Goal: Task Accomplishment & Management: Use online tool/utility

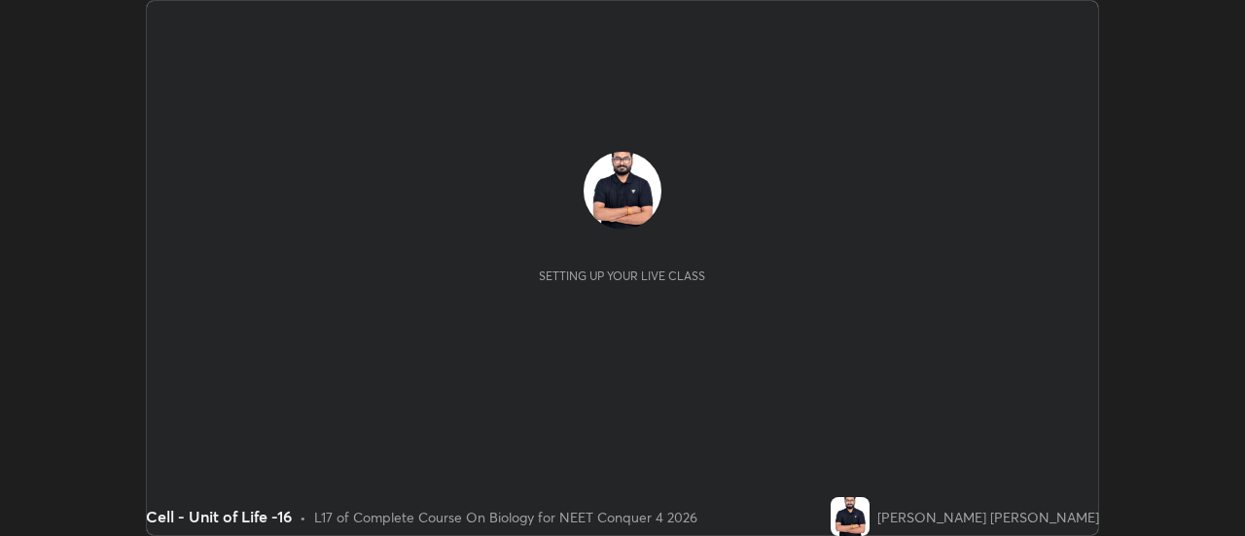
scroll to position [536, 1244]
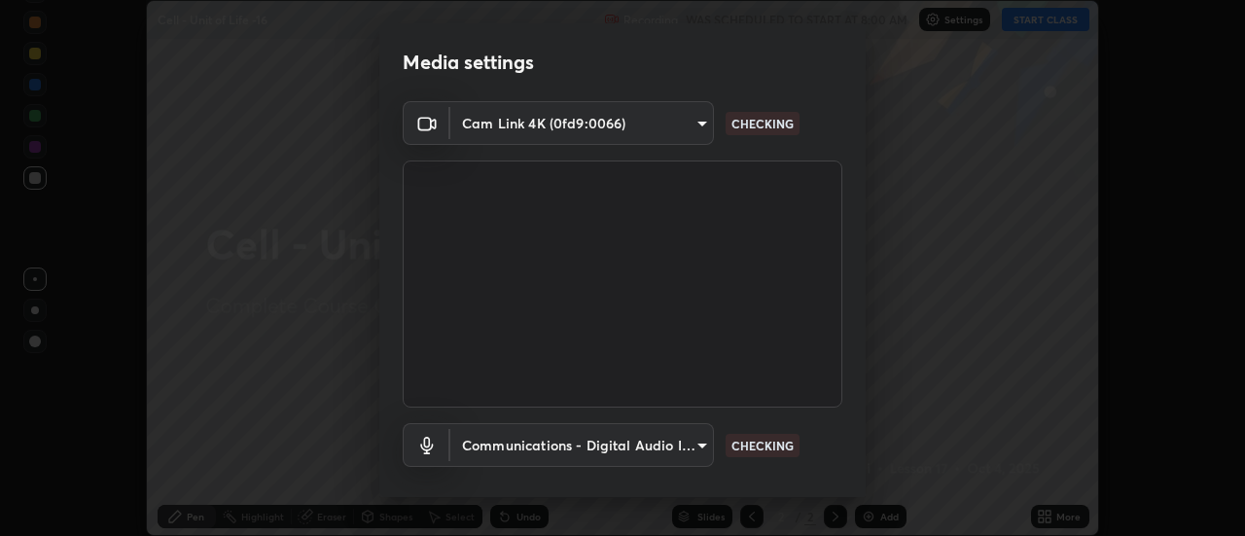
type input "4d90f54dc7ffe1487e568413c7b14cae350cfc35b2e27118c69c8ba223ba8cfa"
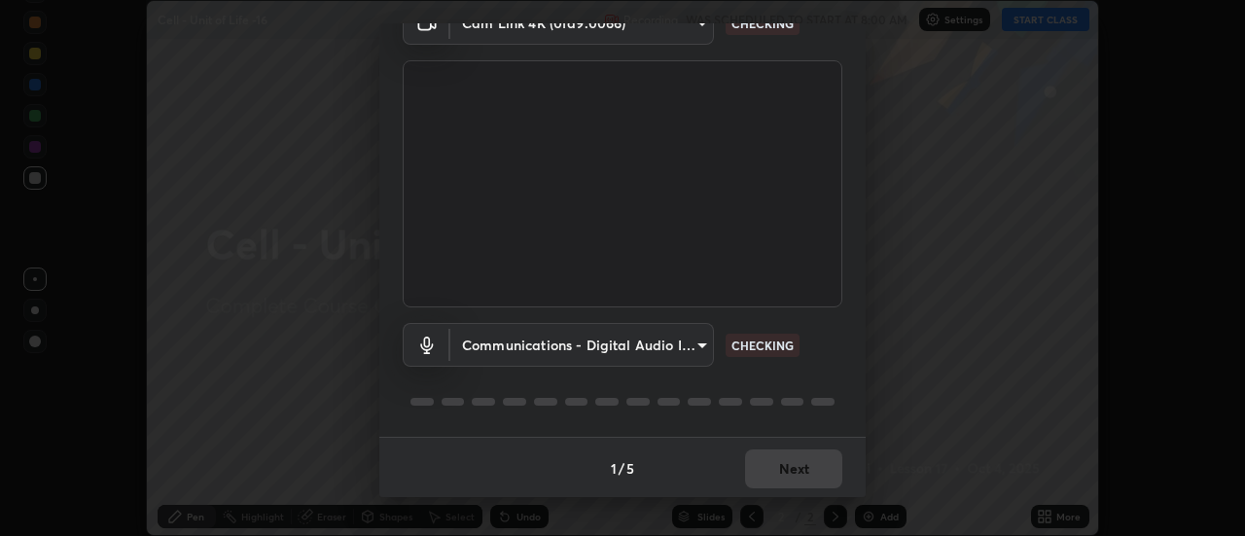
scroll to position [102, 0]
click at [583, 328] on body "Erase all Cell - Unit of Life -16 Recording WAS SCHEDULED TO START AT 8:00 AM S…" at bounding box center [622, 268] width 1245 height 536
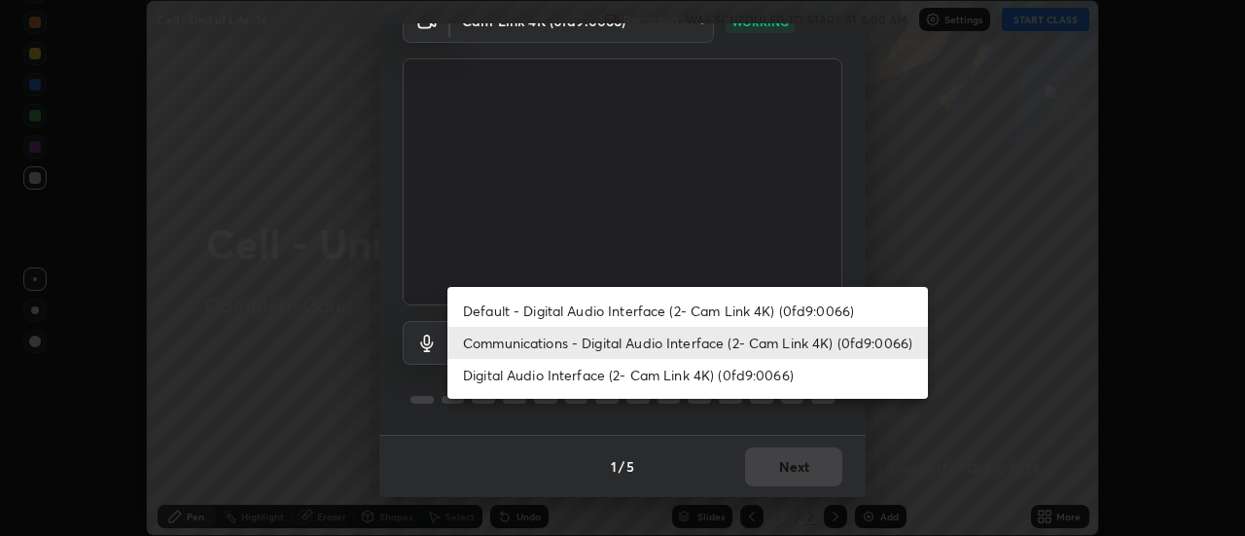
click at [586, 303] on li "Default - Digital Audio Interface (2- Cam Link 4K) (0fd9:0066)" at bounding box center [687, 311] width 480 height 32
type input "default"
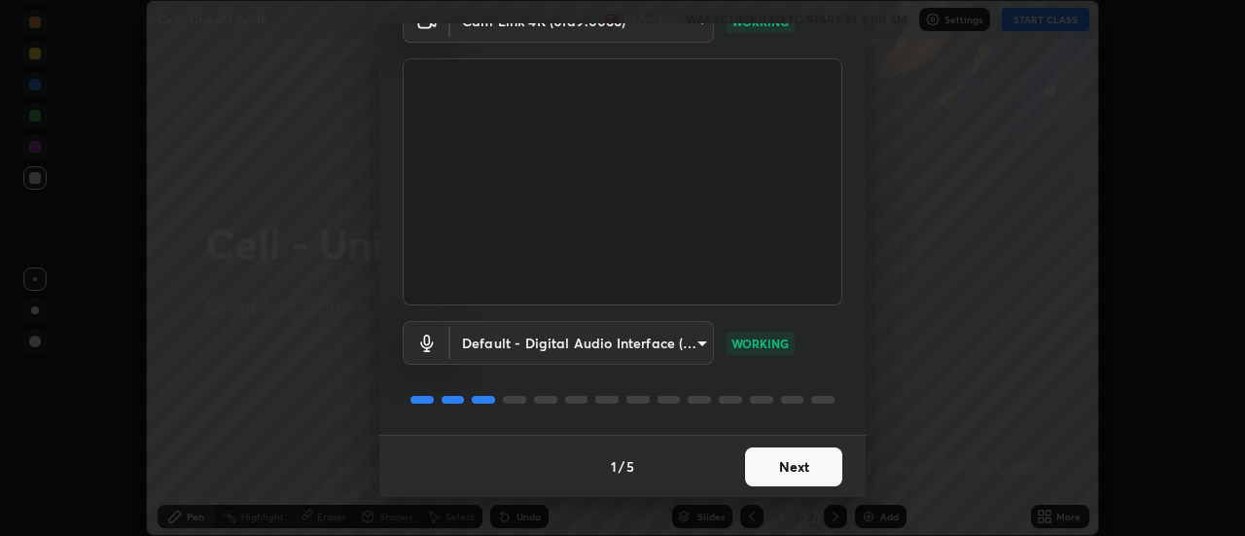
click at [786, 467] on button "Next" at bounding box center [793, 466] width 97 height 39
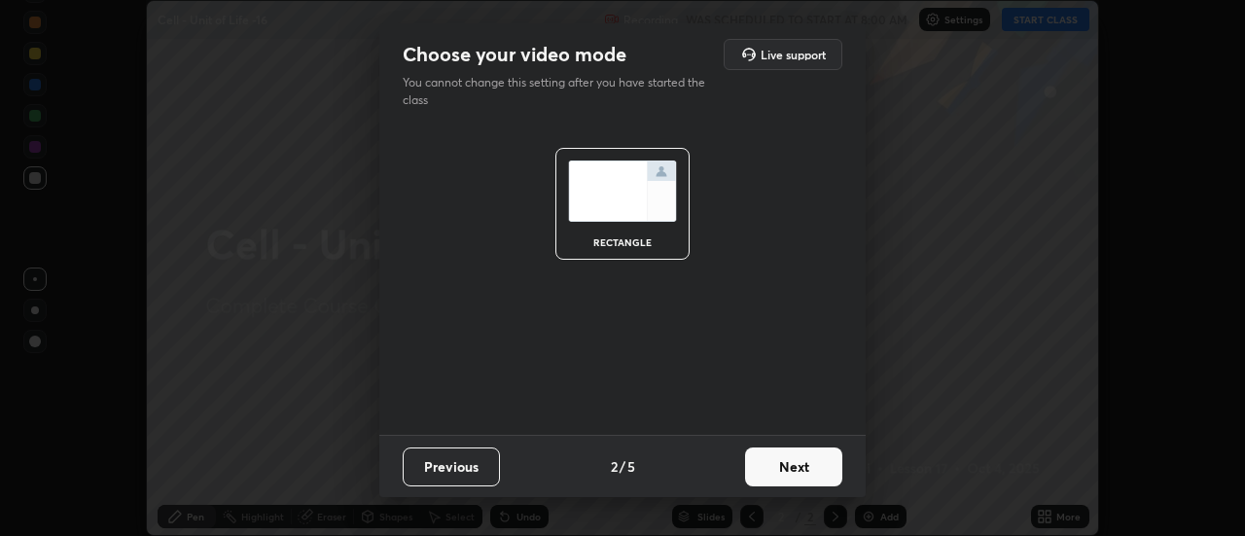
click at [800, 457] on button "Next" at bounding box center [793, 466] width 97 height 39
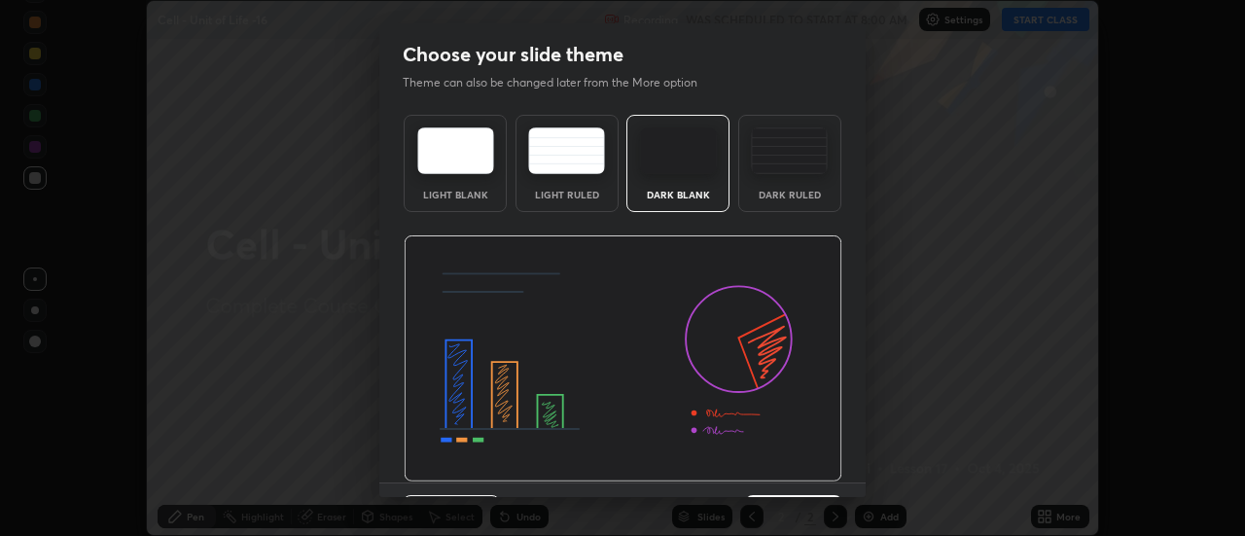
scroll to position [48, 0]
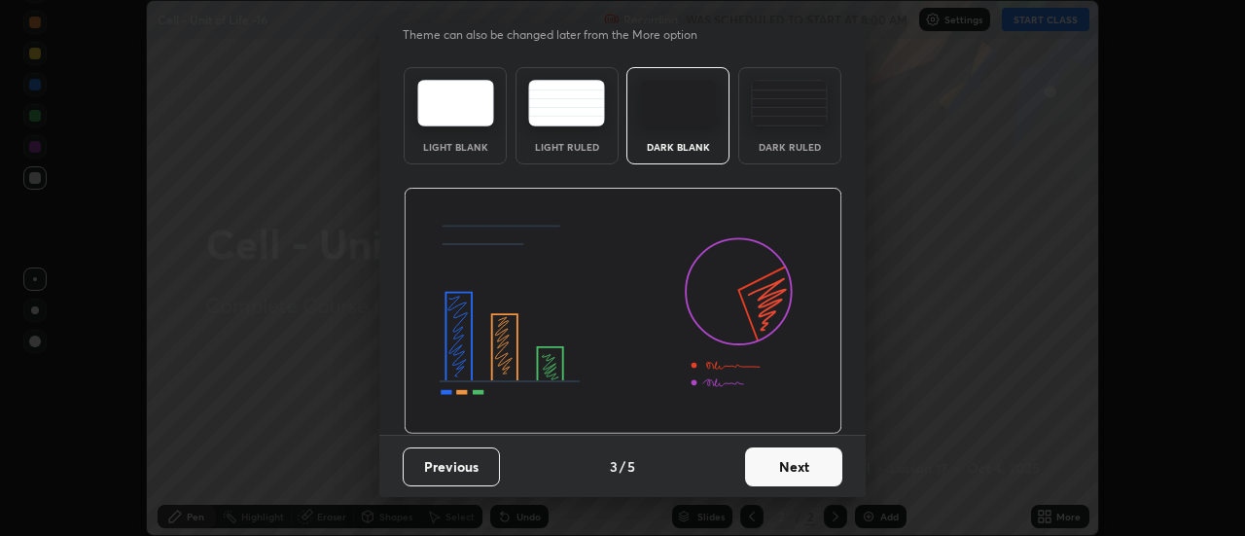
click at [803, 465] on button "Next" at bounding box center [793, 466] width 97 height 39
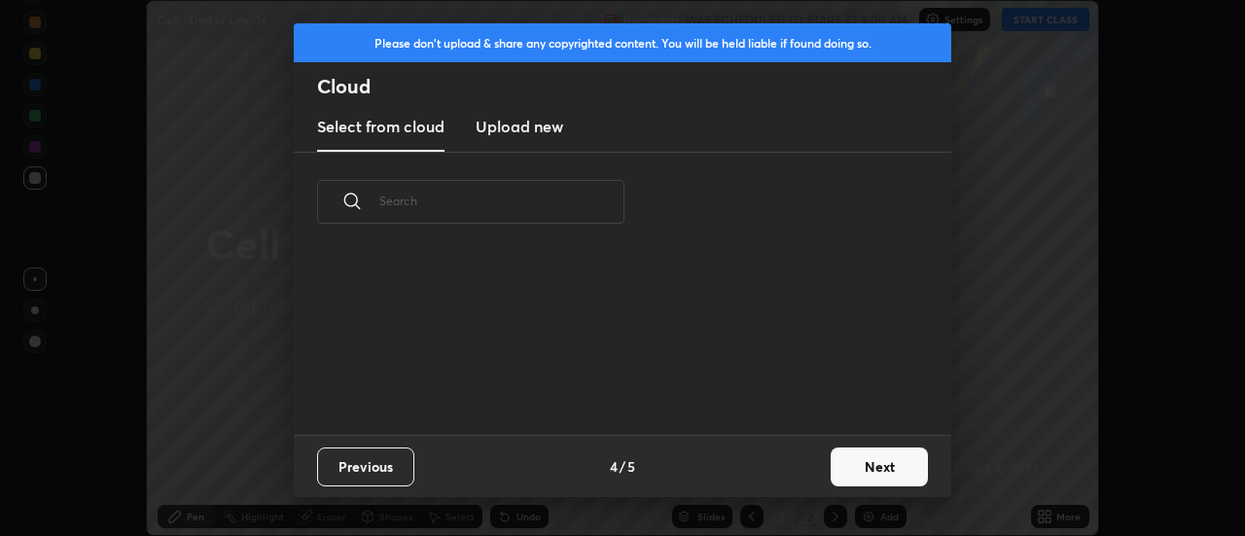
scroll to position [183, 624]
click at [864, 458] on button "Next" at bounding box center [879, 466] width 97 height 39
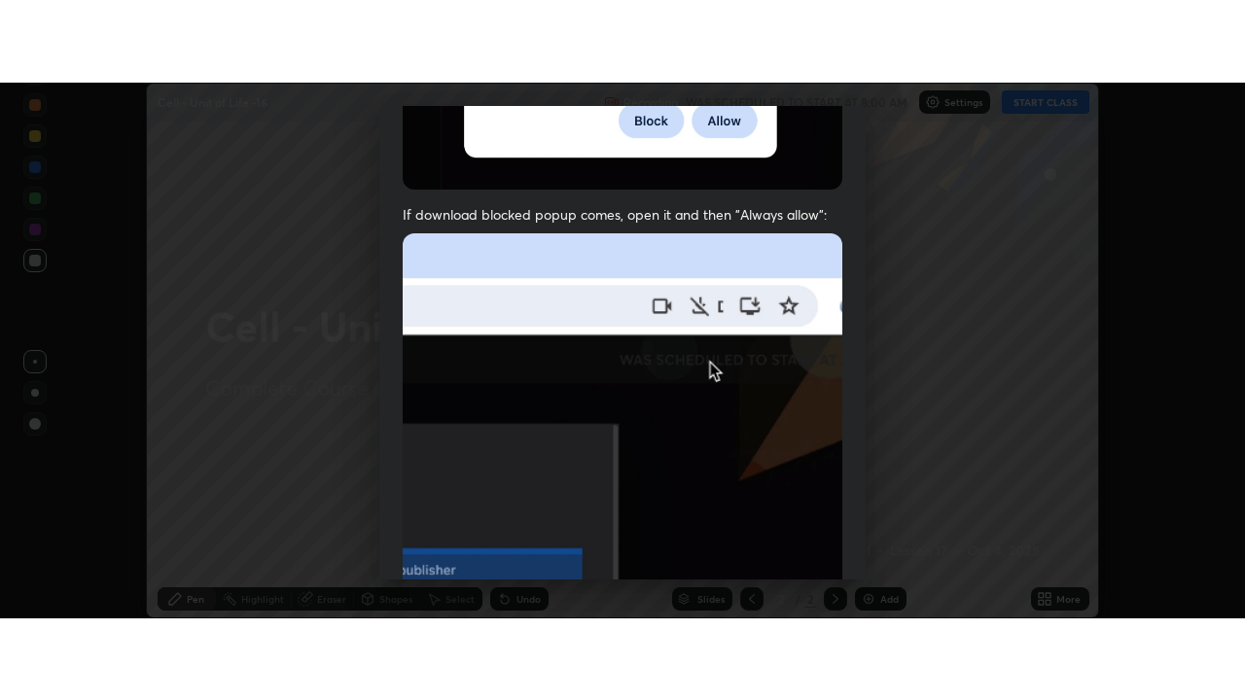
scroll to position [499, 0]
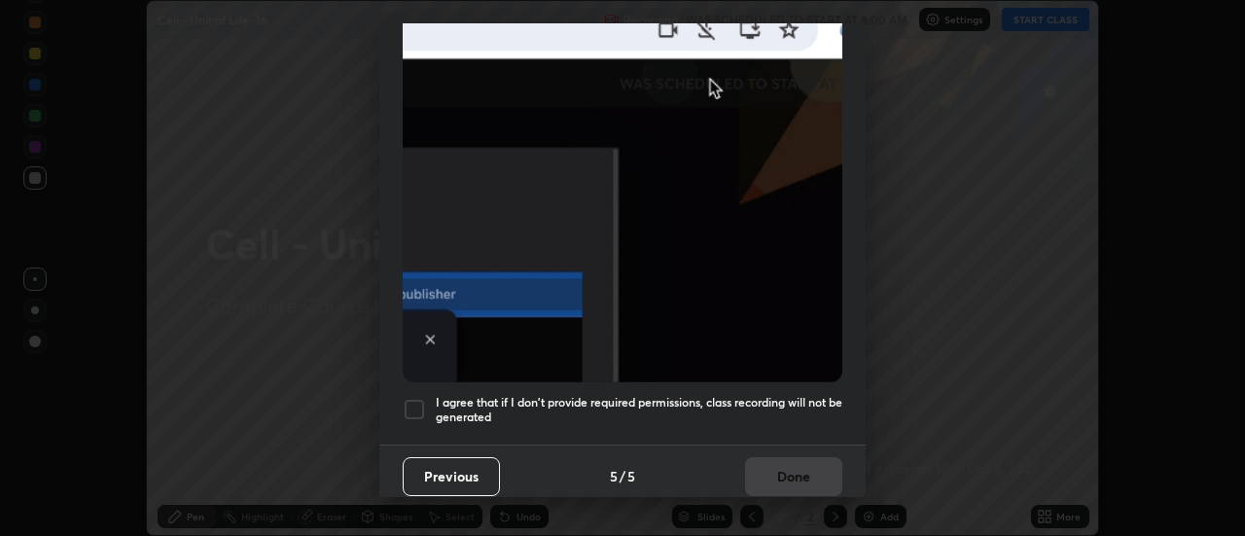
click at [414, 404] on div at bounding box center [414, 409] width 23 height 23
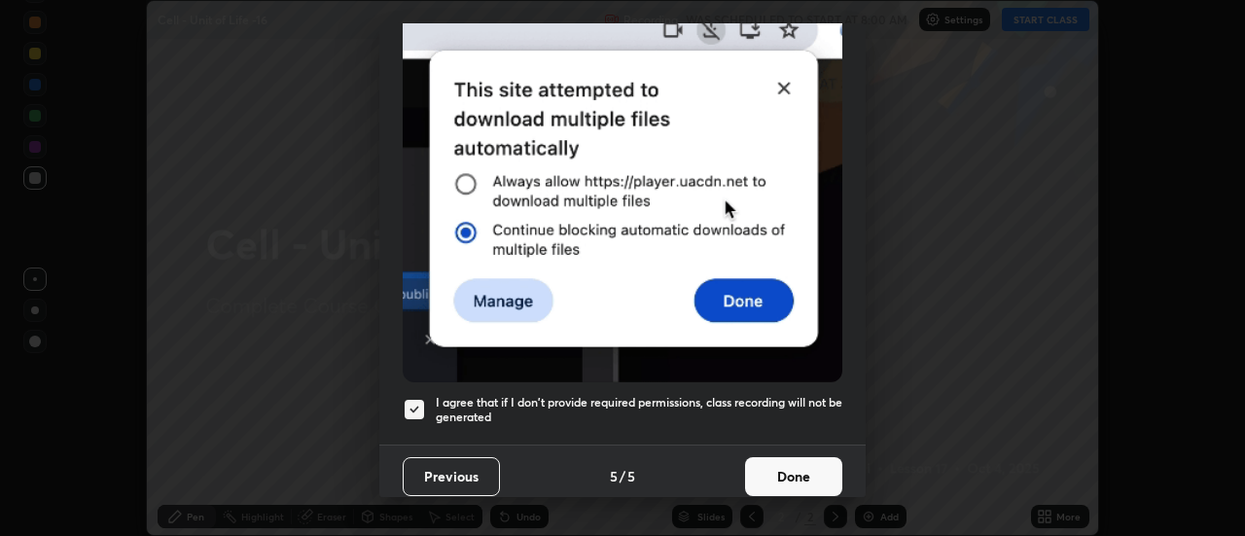
click at [801, 469] on button "Done" at bounding box center [793, 476] width 97 height 39
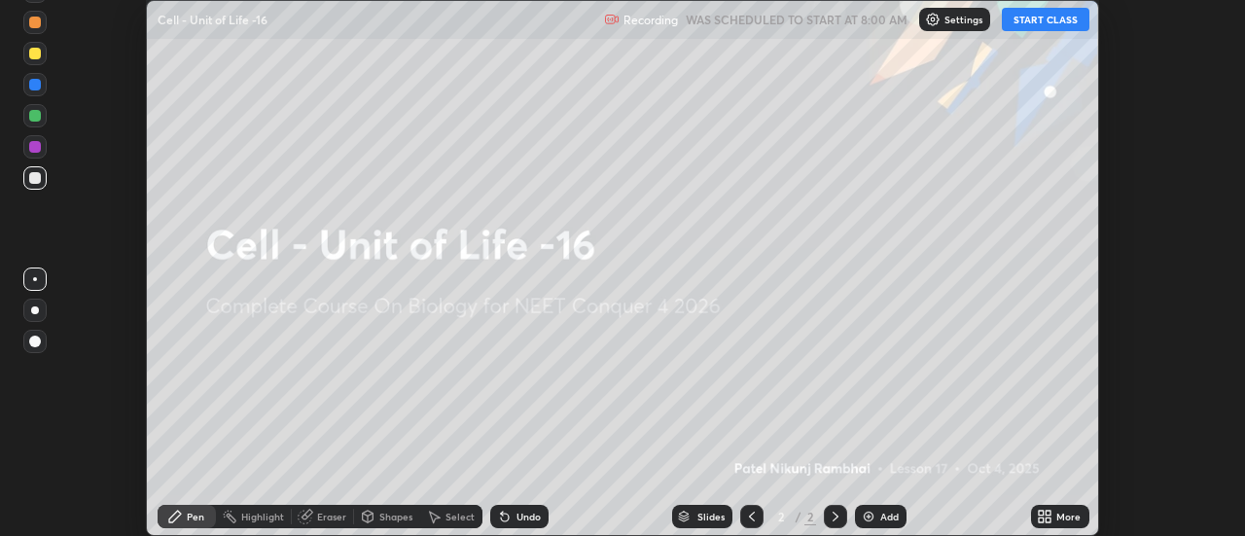
click at [1051, 519] on icon at bounding box center [1049, 519] width 5 height 5
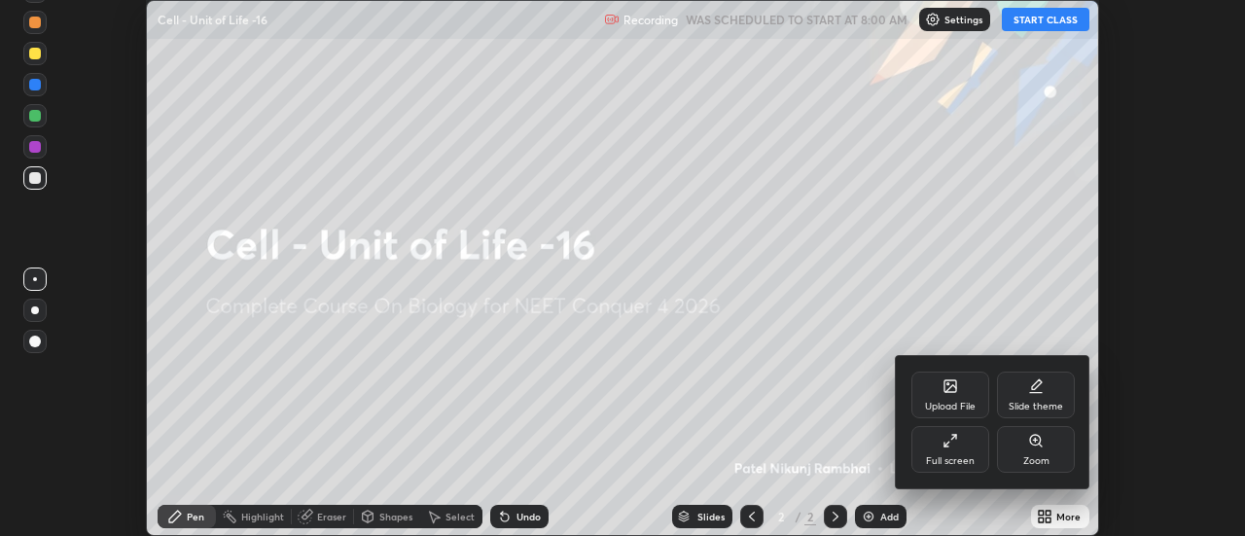
click at [952, 444] on icon at bounding box center [950, 441] width 16 height 16
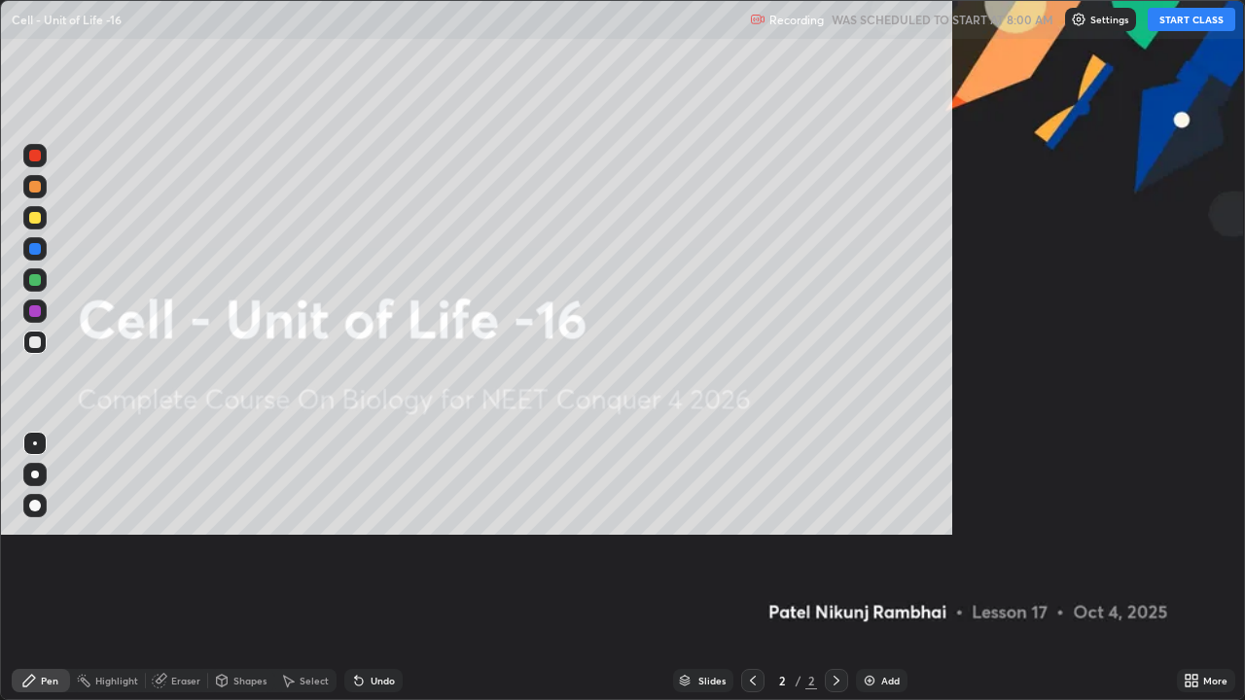
scroll to position [700, 1245]
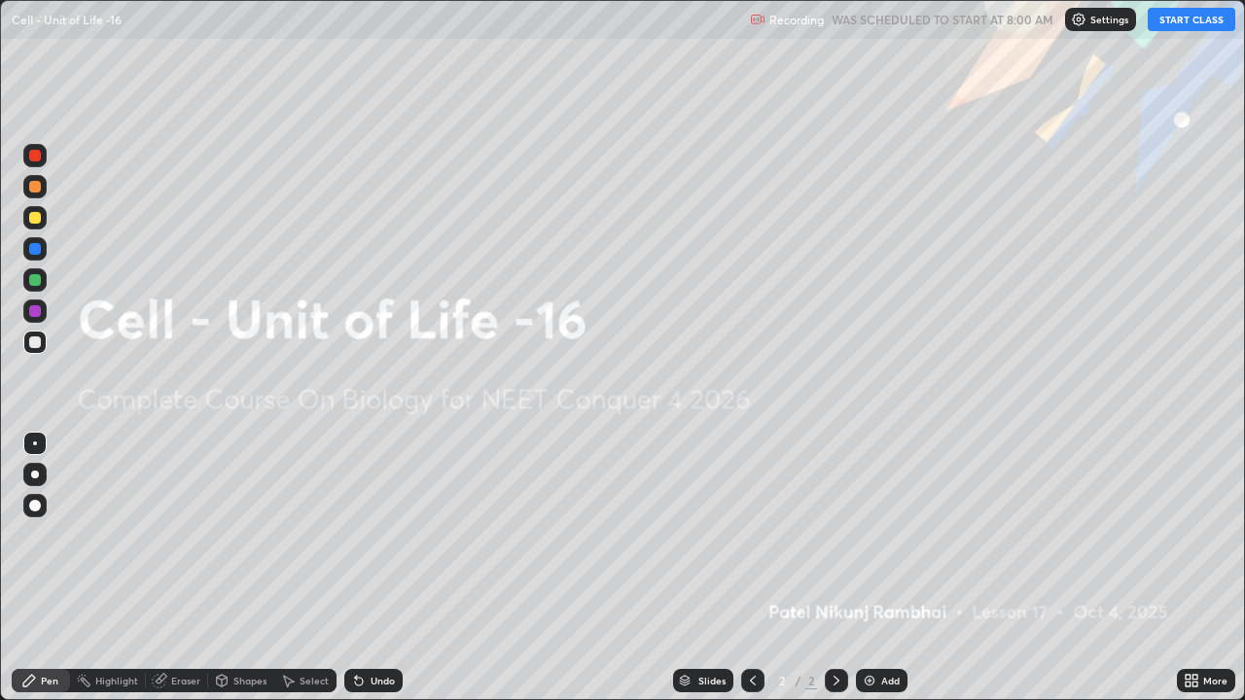
click at [1180, 16] on button "START CLASS" at bounding box center [1192, 19] width 88 height 23
click at [871, 535] on img at bounding box center [870, 681] width 16 height 16
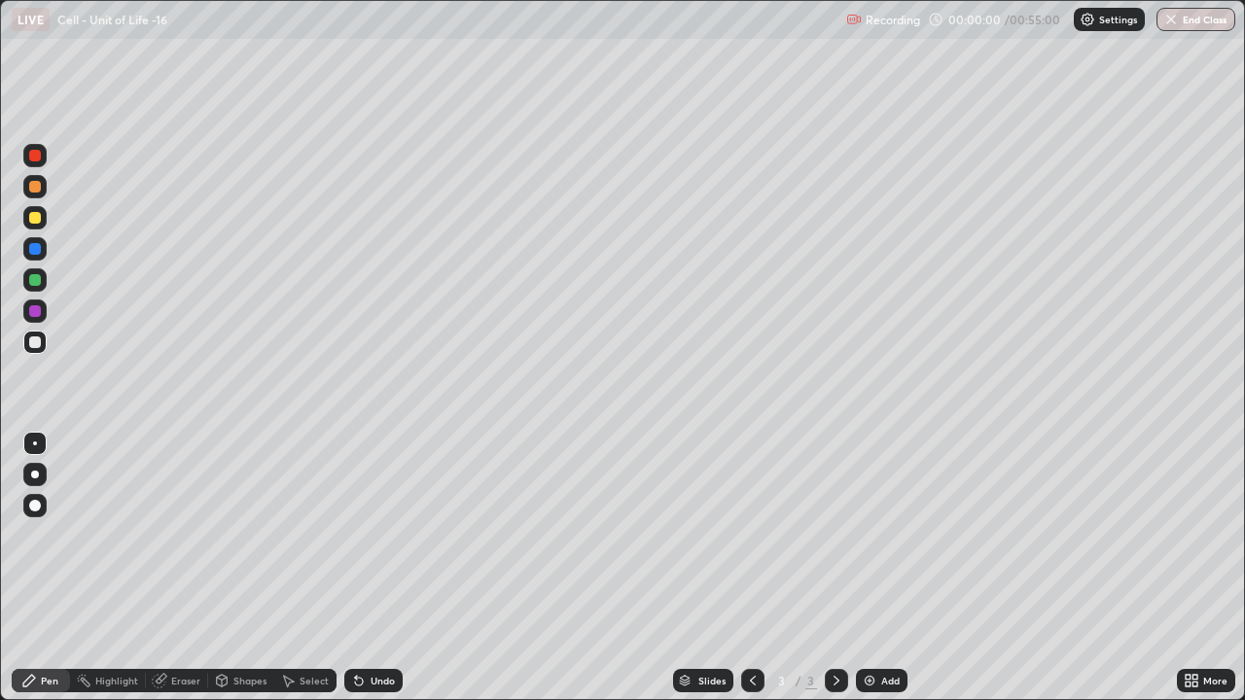
click at [867, 535] on img at bounding box center [870, 681] width 16 height 16
click at [869, 535] on img at bounding box center [870, 681] width 16 height 16
click at [866, 535] on img at bounding box center [870, 681] width 16 height 16
click at [868, 535] on img at bounding box center [870, 681] width 16 height 16
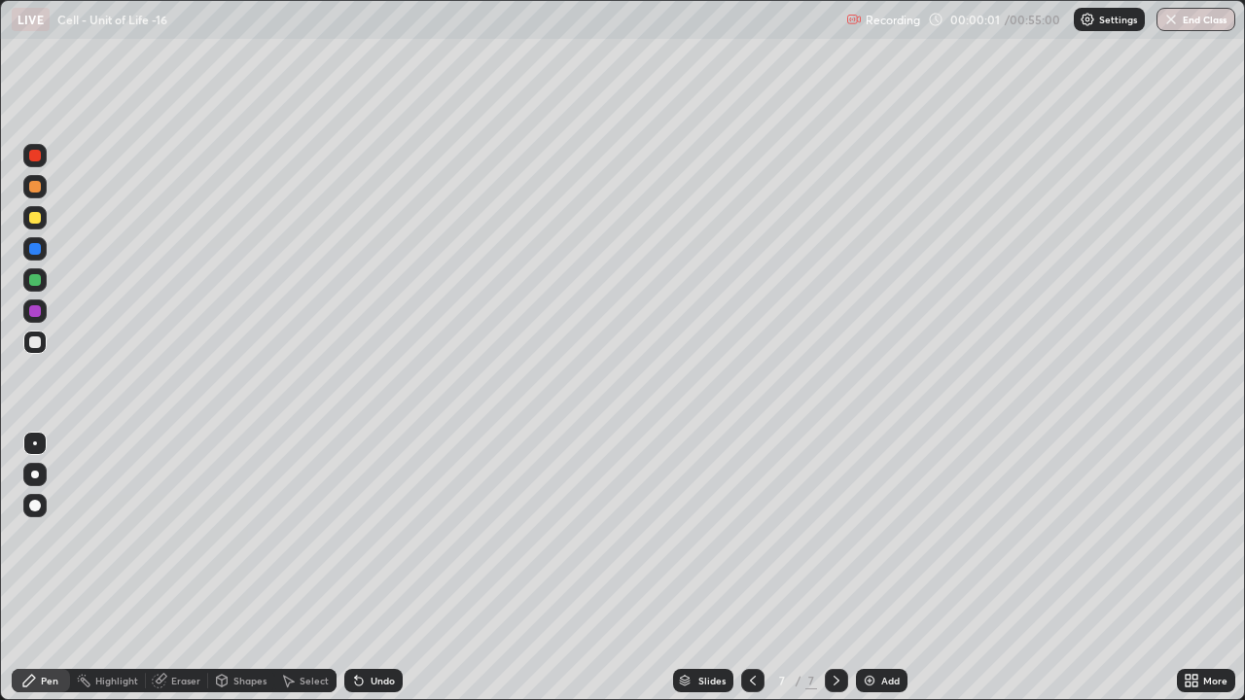
click at [869, 535] on img at bounding box center [870, 681] width 16 height 16
click at [867, 535] on img at bounding box center [870, 681] width 16 height 16
click at [869, 535] on img at bounding box center [870, 681] width 16 height 16
click at [866, 535] on img at bounding box center [870, 681] width 16 height 16
click at [865, 535] on img at bounding box center [870, 681] width 16 height 16
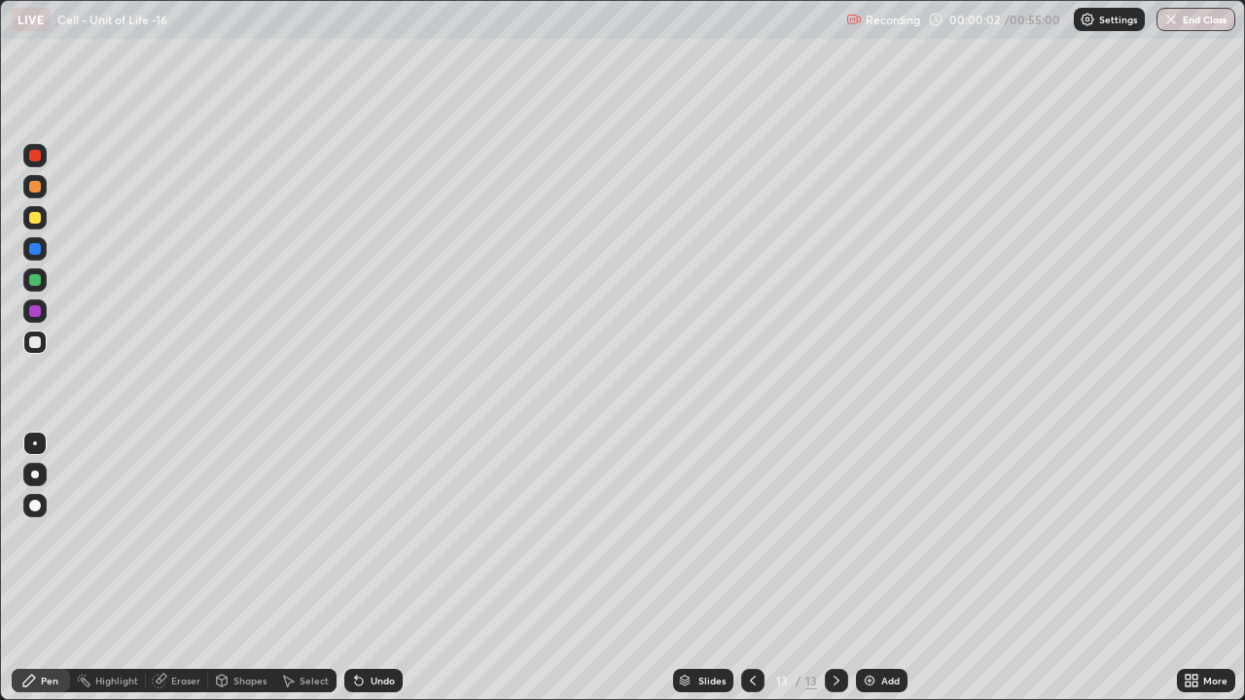
click at [865, 535] on img at bounding box center [870, 681] width 16 height 16
click at [867, 535] on img at bounding box center [870, 681] width 16 height 16
click at [868, 535] on img at bounding box center [870, 681] width 16 height 16
click at [865, 535] on img at bounding box center [870, 681] width 16 height 16
click at [864, 535] on img at bounding box center [870, 681] width 16 height 16
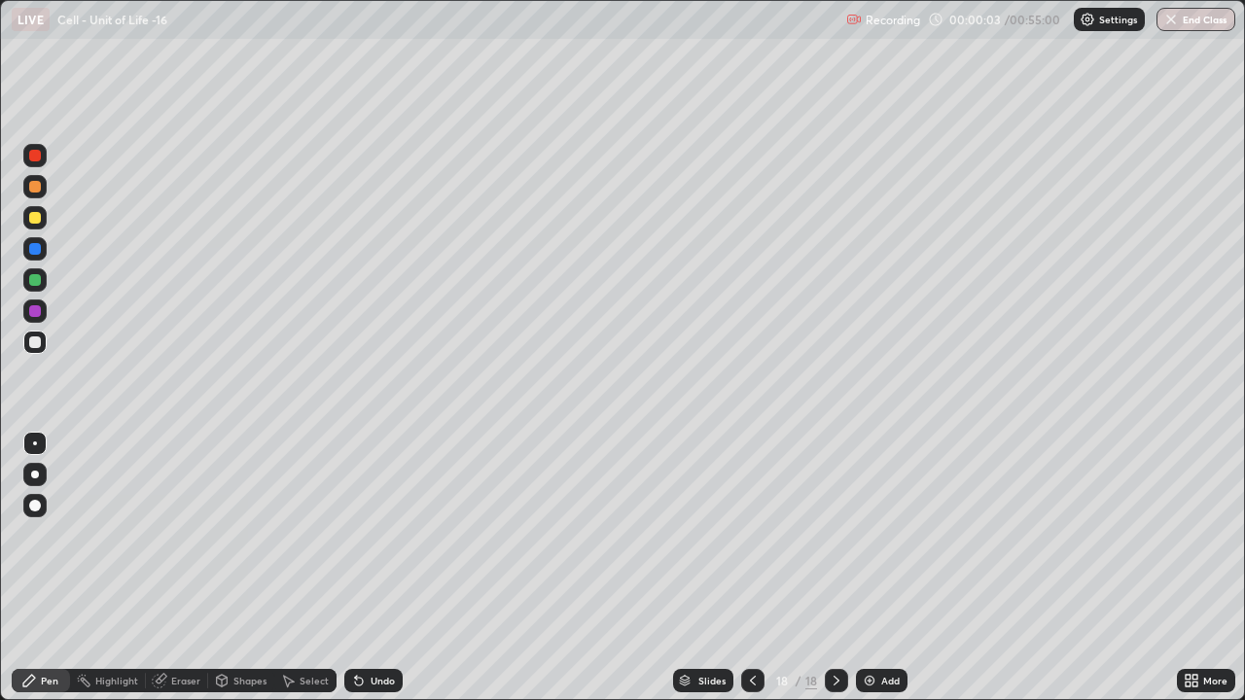
click at [751, 535] on icon at bounding box center [753, 681] width 16 height 16
click at [749, 535] on icon at bounding box center [753, 681] width 16 height 16
click at [751, 535] on icon at bounding box center [753, 681] width 16 height 16
click at [750, 535] on icon at bounding box center [753, 681] width 16 height 16
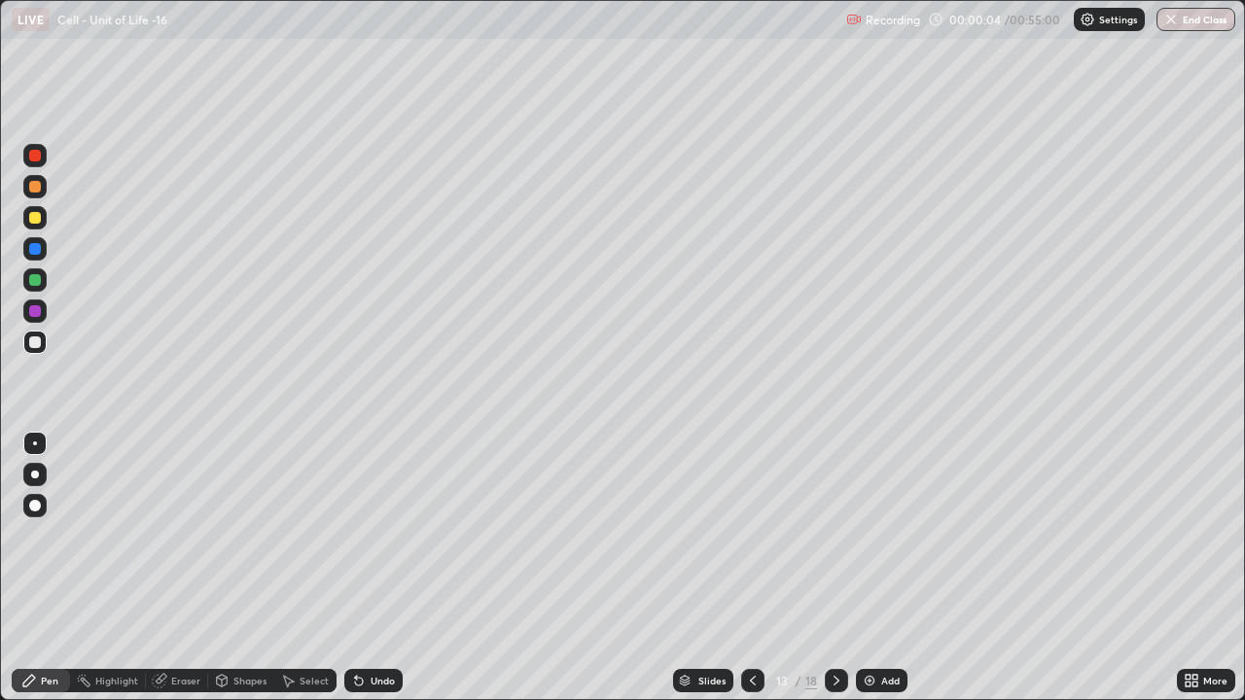
click at [750, 535] on icon at bounding box center [753, 681] width 6 height 10
click at [751, 535] on icon at bounding box center [753, 681] width 6 height 10
click at [750, 535] on icon at bounding box center [753, 681] width 6 height 10
click at [750, 535] on icon at bounding box center [753, 681] width 16 height 16
click at [753, 535] on icon at bounding box center [753, 681] width 16 height 16
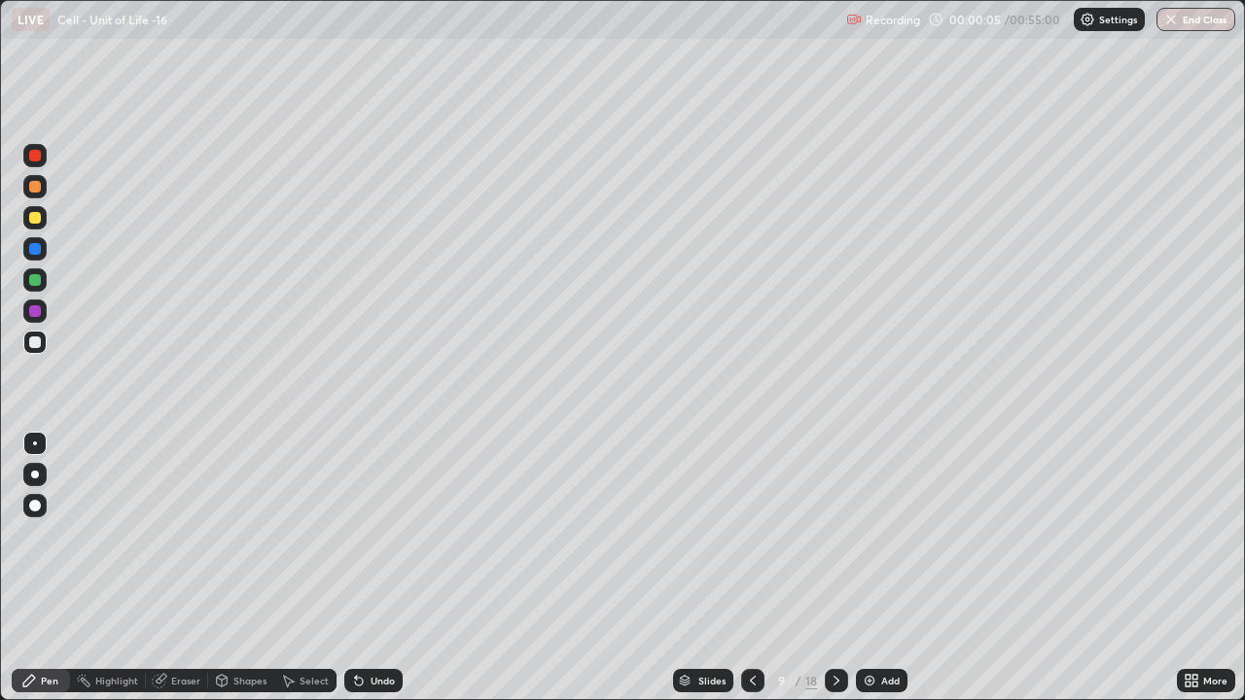
click at [754, 535] on icon at bounding box center [753, 681] width 16 height 16
click at [751, 535] on icon at bounding box center [753, 681] width 16 height 16
click at [751, 535] on icon at bounding box center [753, 681] width 6 height 10
click at [752, 535] on icon at bounding box center [753, 681] width 16 height 16
click at [753, 535] on icon at bounding box center [753, 681] width 16 height 16
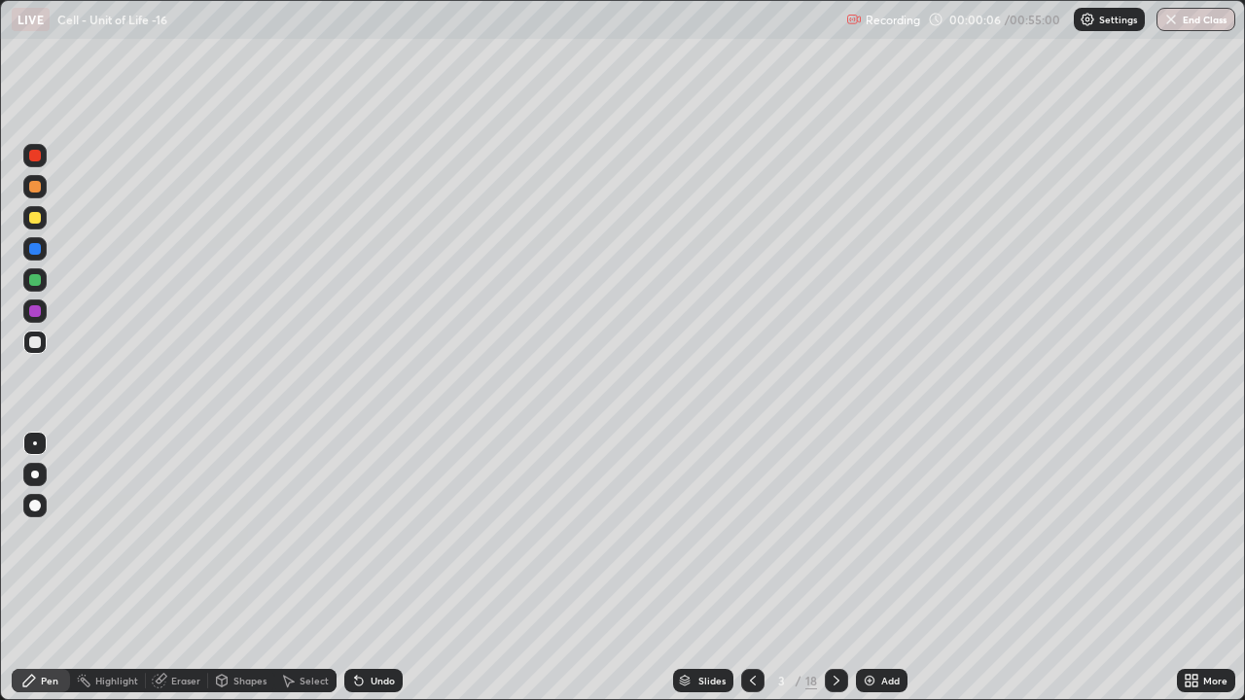
click at [751, 535] on icon at bounding box center [753, 681] width 16 height 16
click at [754, 535] on icon at bounding box center [753, 681] width 16 height 16
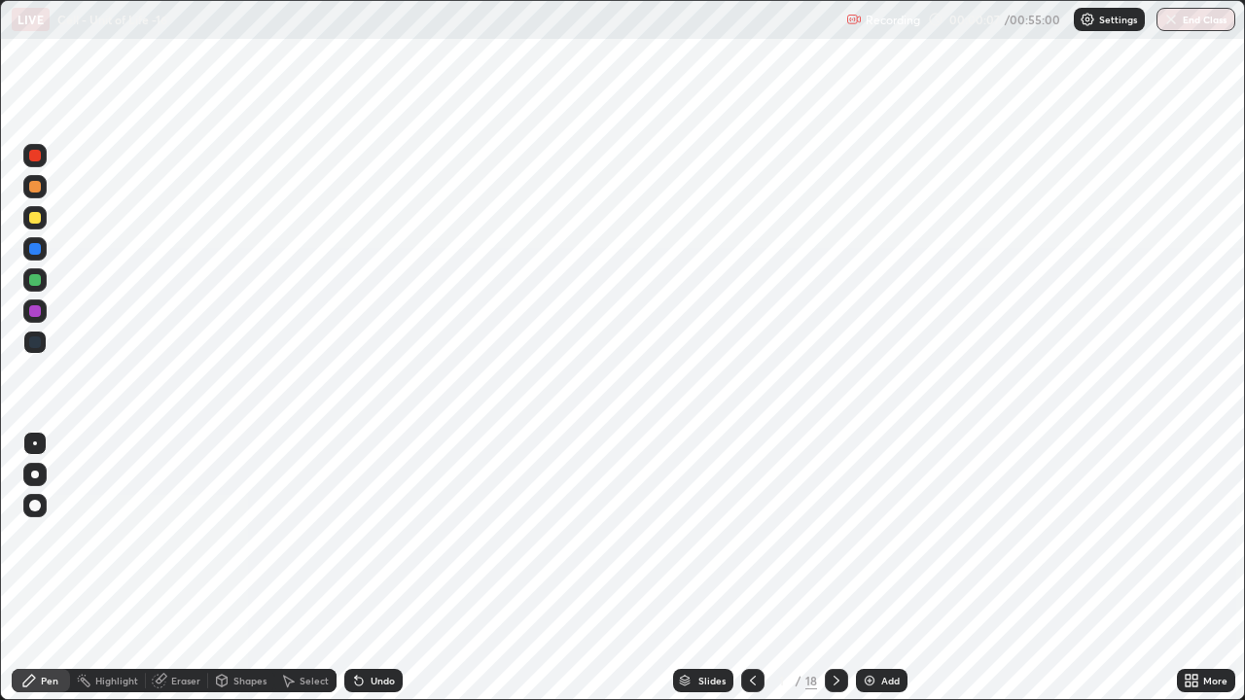
click at [840, 535] on div at bounding box center [836, 680] width 23 height 23
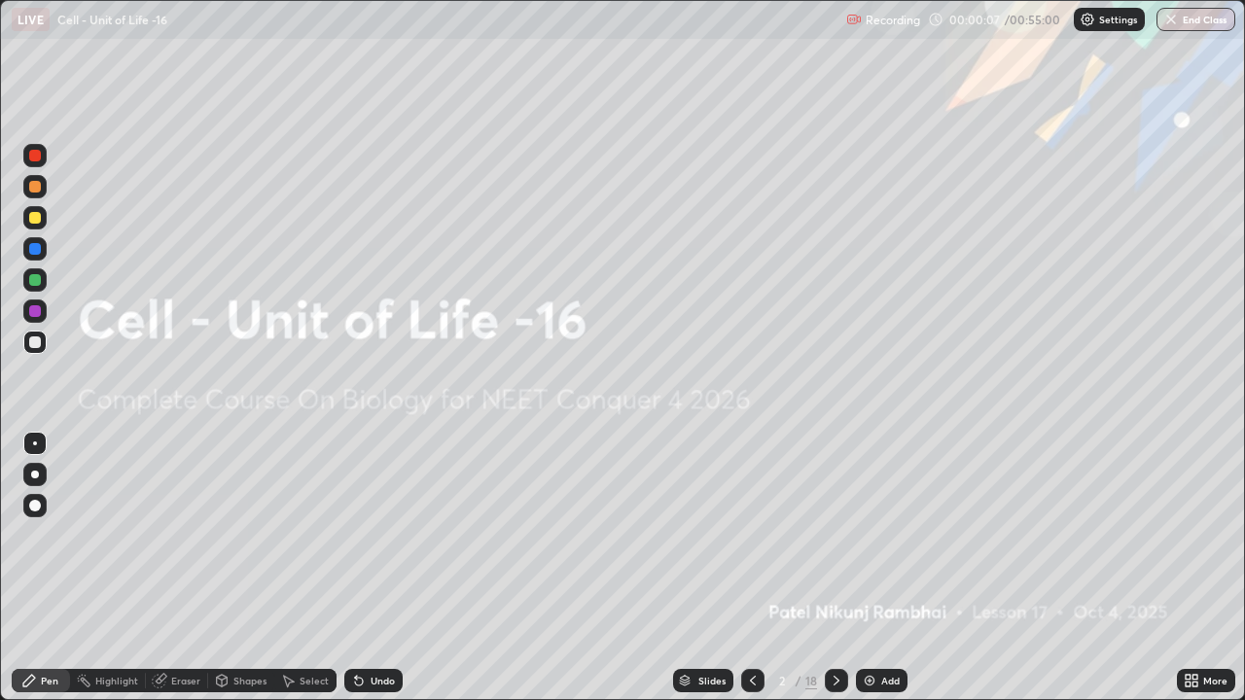
click at [835, 535] on icon at bounding box center [837, 681] width 16 height 16
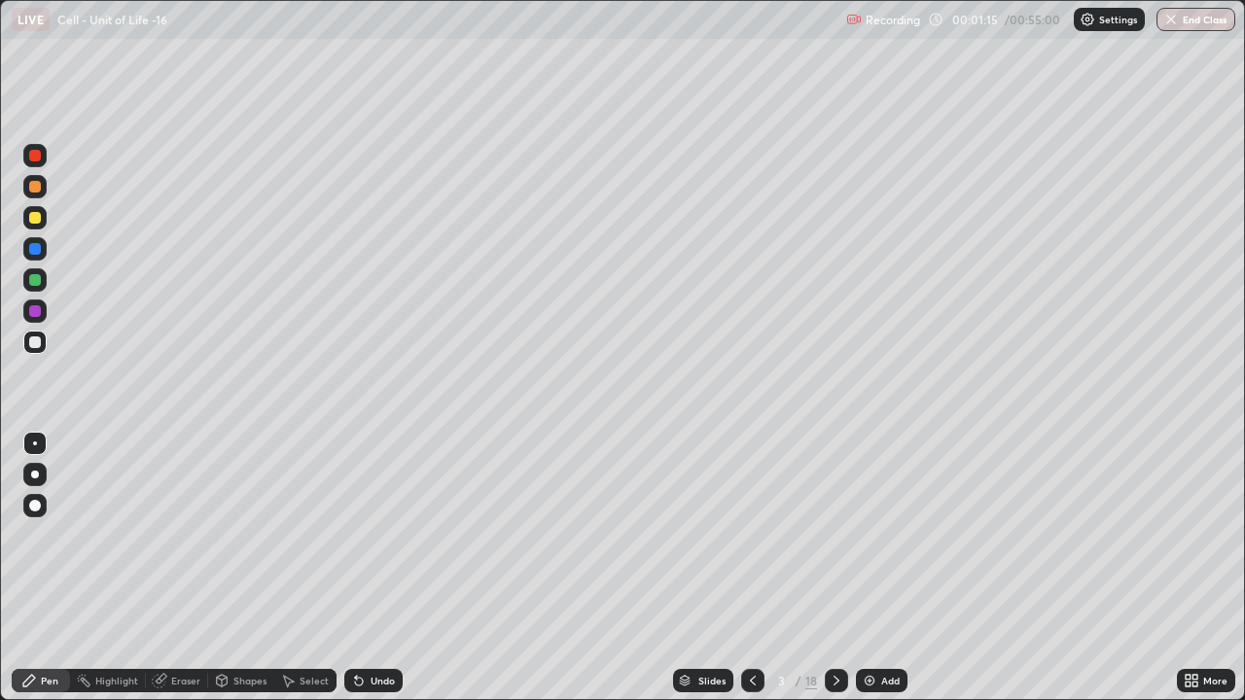
click at [36, 478] on div at bounding box center [35, 475] width 8 height 8
click at [835, 535] on icon at bounding box center [837, 681] width 16 height 16
click at [832, 535] on icon at bounding box center [837, 681] width 16 height 16
click at [835, 535] on icon at bounding box center [837, 681] width 16 height 16
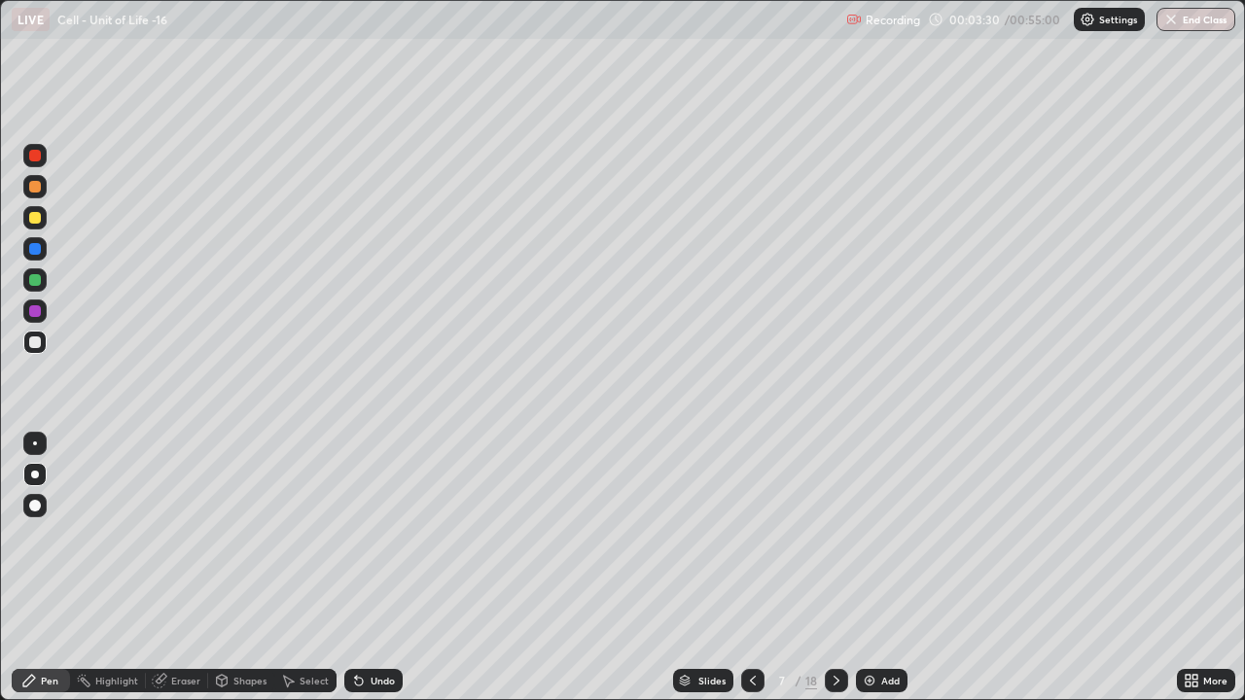
click at [751, 535] on icon at bounding box center [753, 681] width 16 height 16
click at [749, 535] on icon at bounding box center [753, 681] width 16 height 16
click at [751, 535] on icon at bounding box center [753, 681] width 16 height 16
click at [750, 535] on icon at bounding box center [753, 681] width 6 height 10
click at [40, 217] on div at bounding box center [35, 218] width 12 height 12
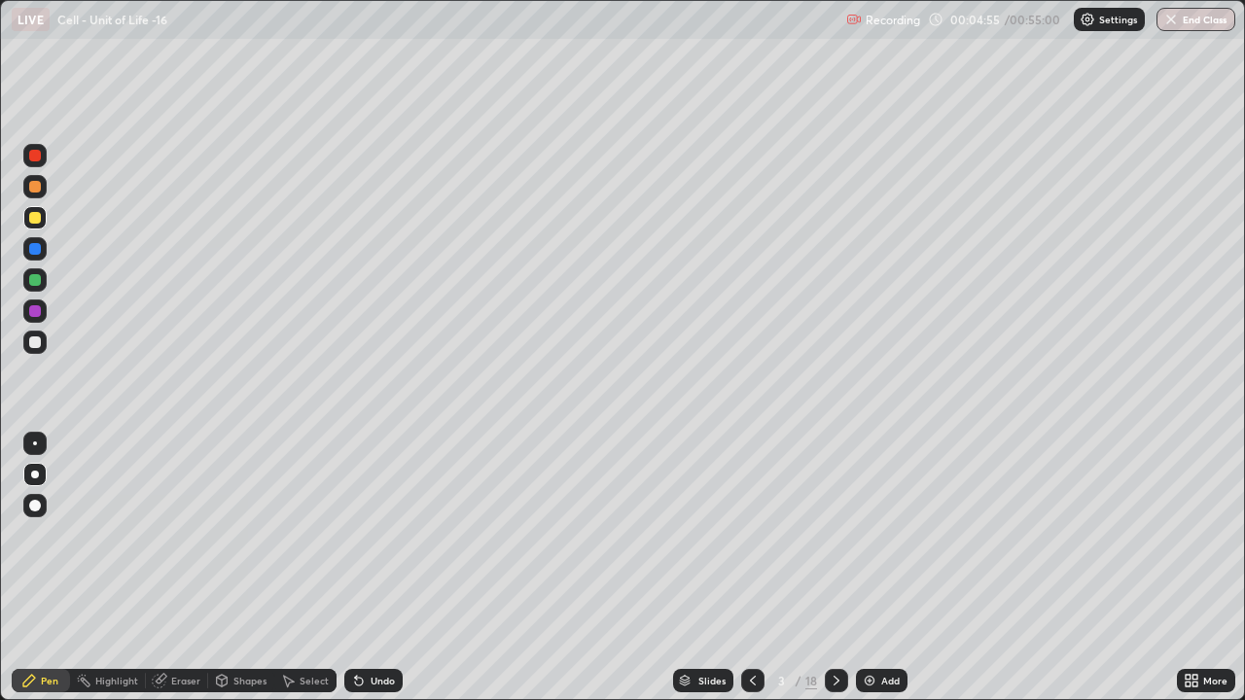
click at [38, 343] on div at bounding box center [35, 343] width 12 height 12
click at [836, 535] on icon at bounding box center [837, 681] width 16 height 16
click at [31, 226] on div at bounding box center [34, 217] width 23 height 23
click at [38, 340] on div at bounding box center [35, 343] width 12 height 12
click at [34, 222] on div at bounding box center [35, 218] width 12 height 12
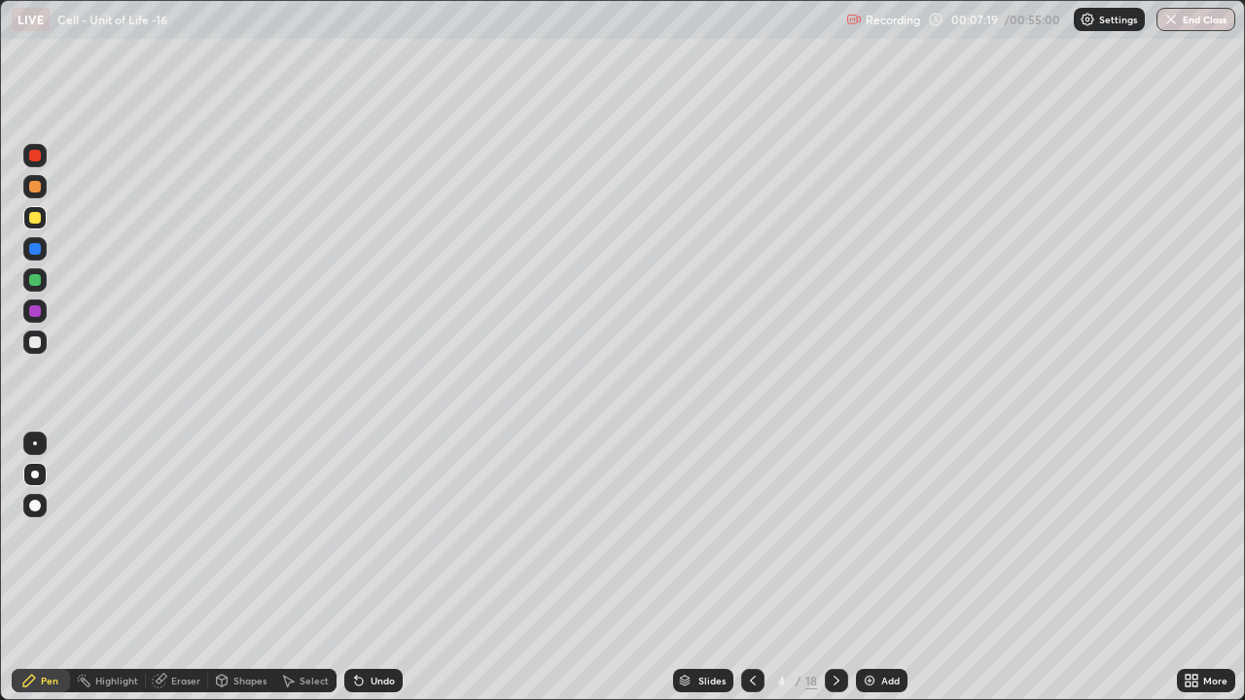
click at [36, 345] on div at bounding box center [35, 343] width 12 height 12
click at [835, 535] on icon at bounding box center [837, 681] width 6 height 10
click at [34, 340] on div at bounding box center [35, 343] width 12 height 12
click at [35, 216] on div at bounding box center [35, 218] width 12 height 12
click at [37, 341] on div at bounding box center [35, 343] width 12 height 12
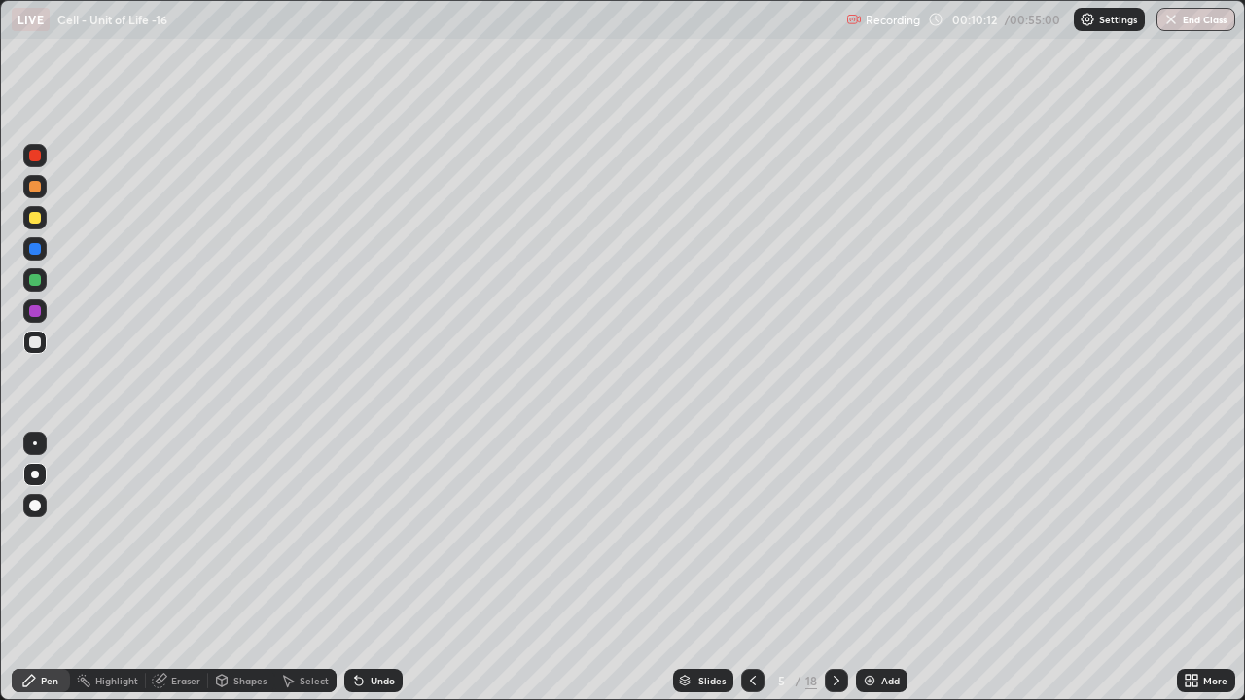
click at [189, 535] on div "Eraser" at bounding box center [177, 680] width 62 height 23
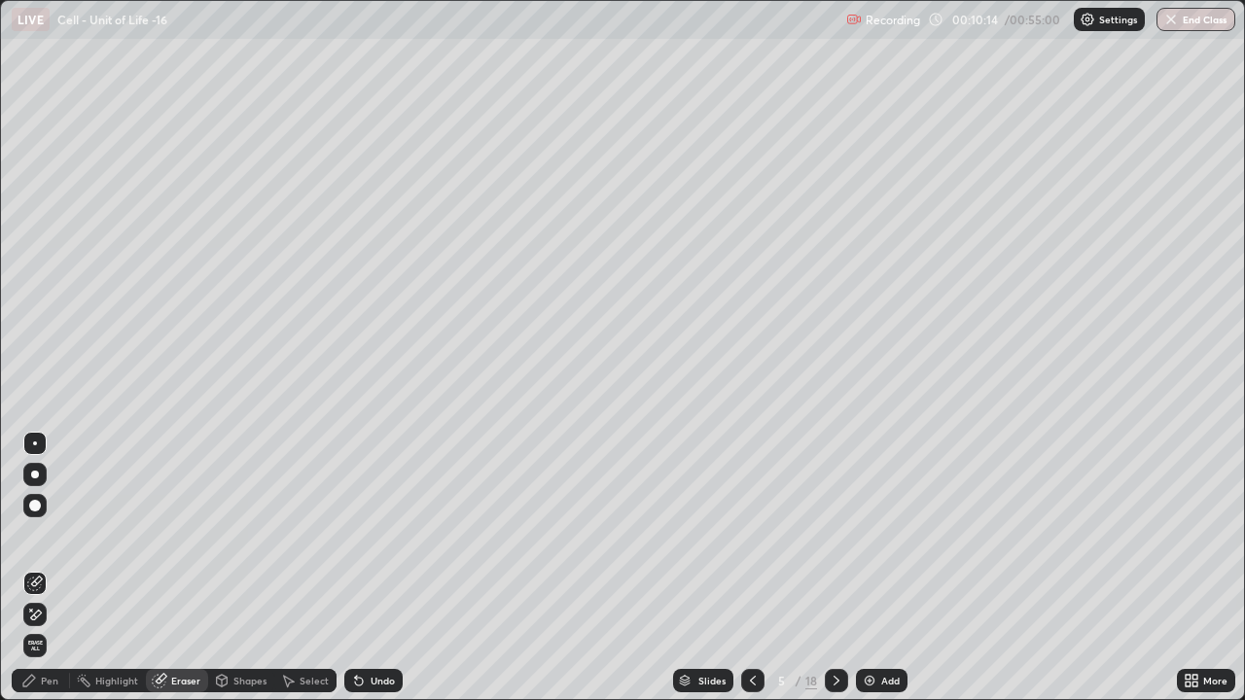
click at [51, 535] on div "Pen" at bounding box center [50, 681] width 18 height 10
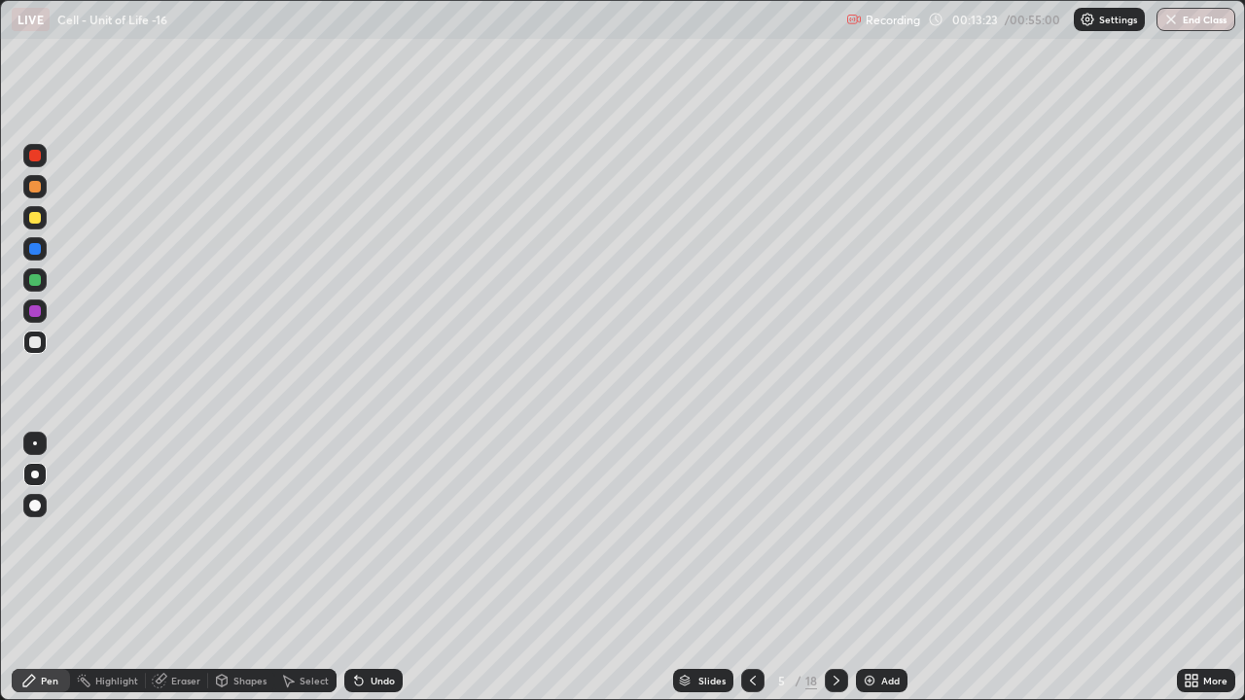
click at [835, 535] on icon at bounding box center [837, 681] width 6 height 10
click at [33, 342] on div at bounding box center [35, 343] width 12 height 12
click at [186, 535] on div "Eraser" at bounding box center [177, 680] width 62 height 23
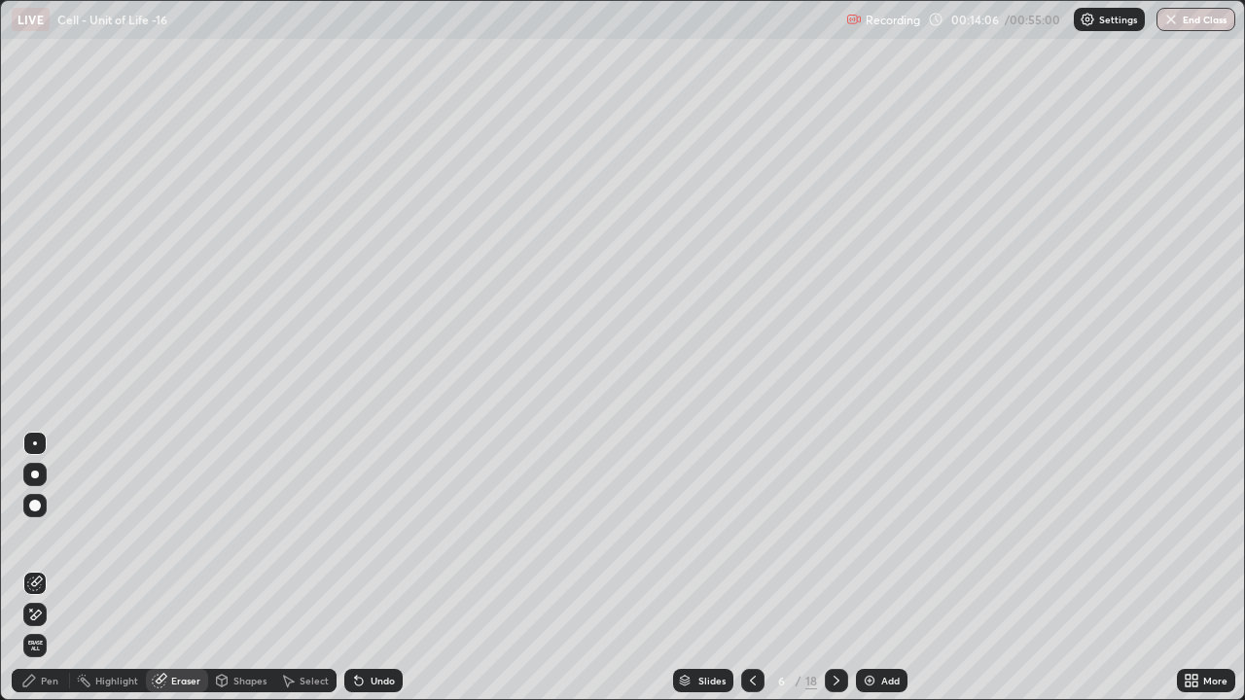
click at [39, 535] on div "Pen" at bounding box center [41, 680] width 58 height 23
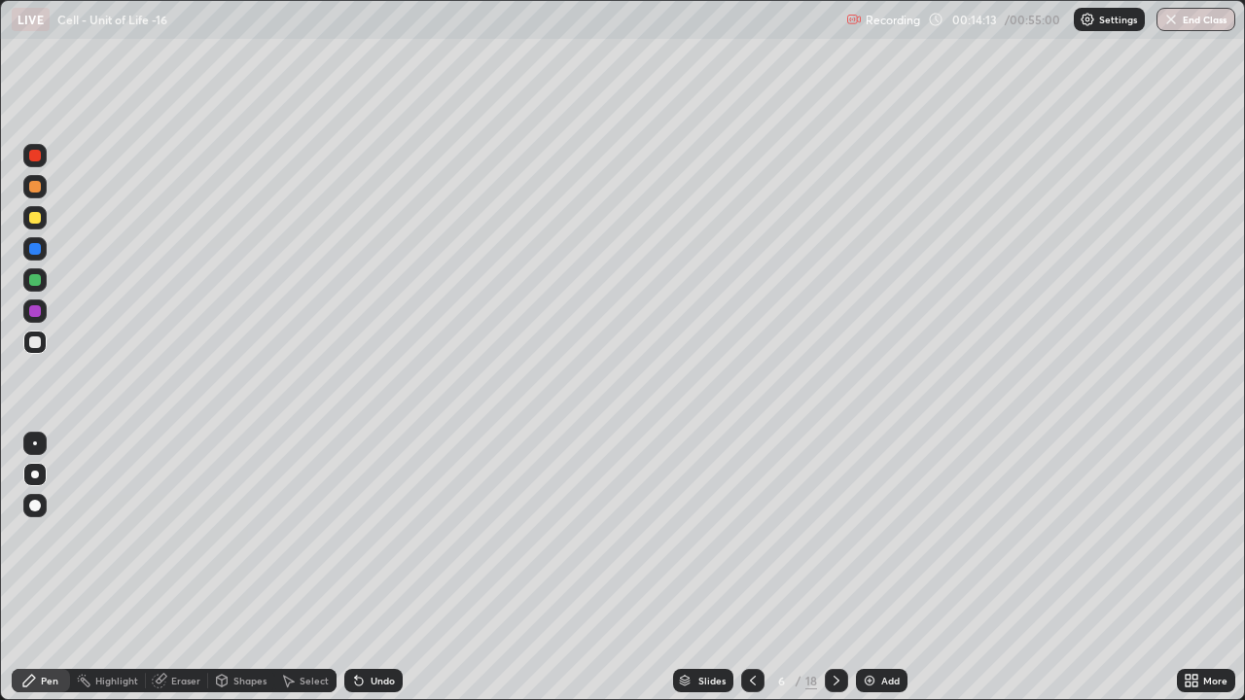
click at [32, 341] on div at bounding box center [35, 343] width 12 height 12
click at [31, 219] on div at bounding box center [35, 218] width 12 height 12
click at [174, 535] on div "Eraser" at bounding box center [185, 681] width 29 height 10
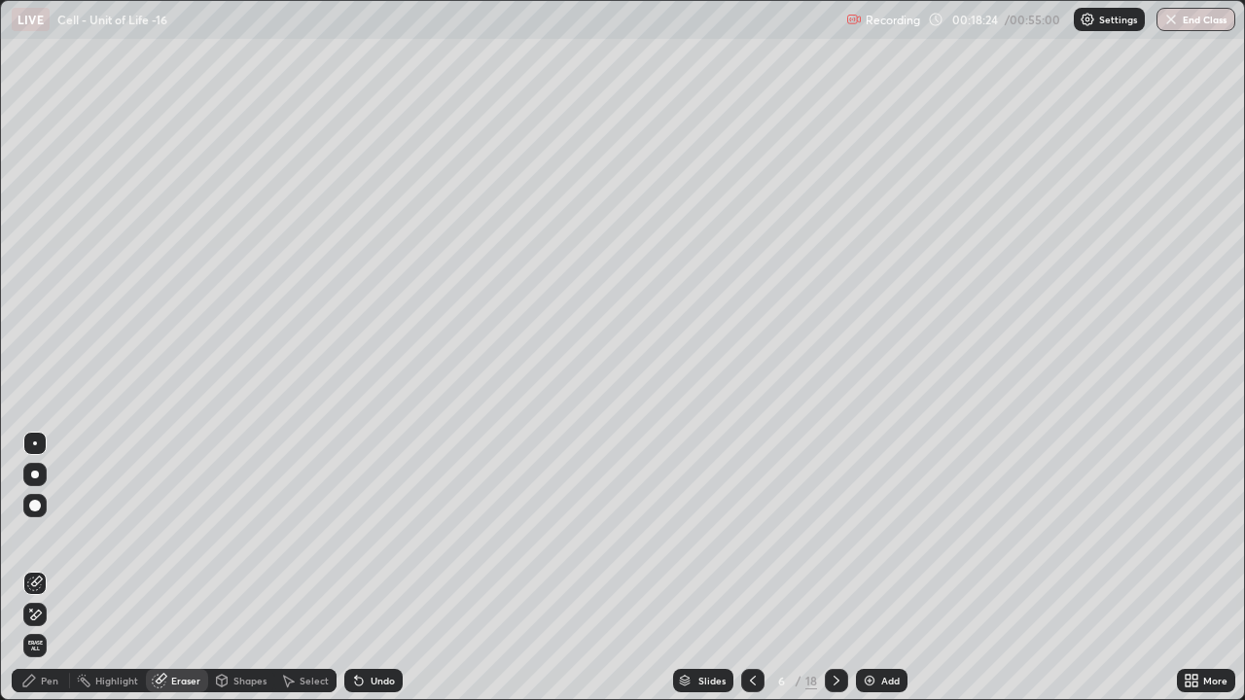
click at [43, 496] on div at bounding box center [34, 505] width 23 height 23
click at [40, 535] on div "Pen" at bounding box center [41, 680] width 58 height 23
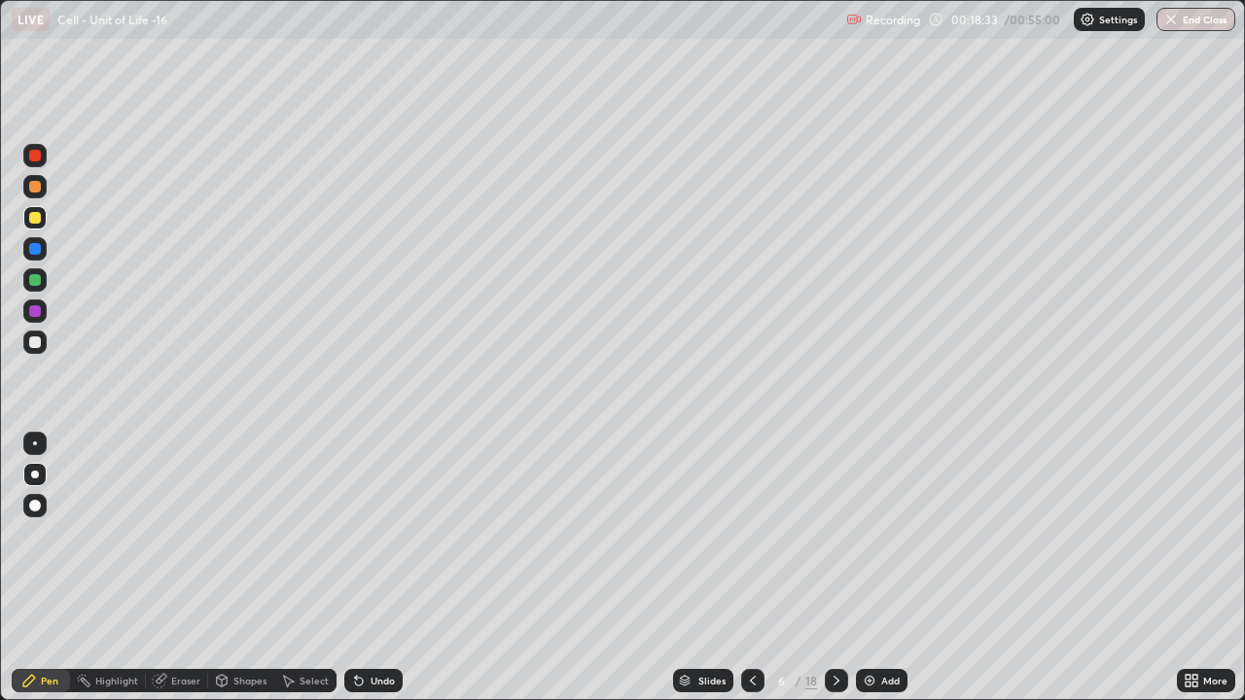
click at [184, 535] on div "Eraser" at bounding box center [185, 681] width 29 height 10
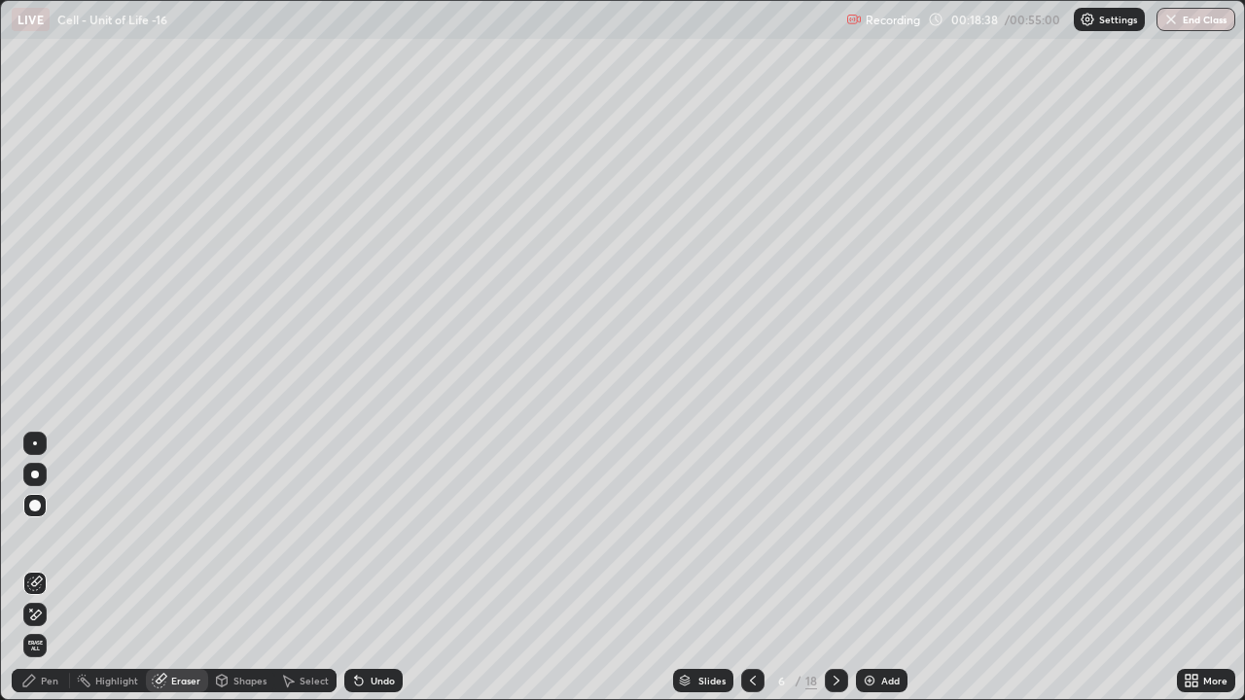
click at [33, 535] on icon at bounding box center [29, 681] width 16 height 16
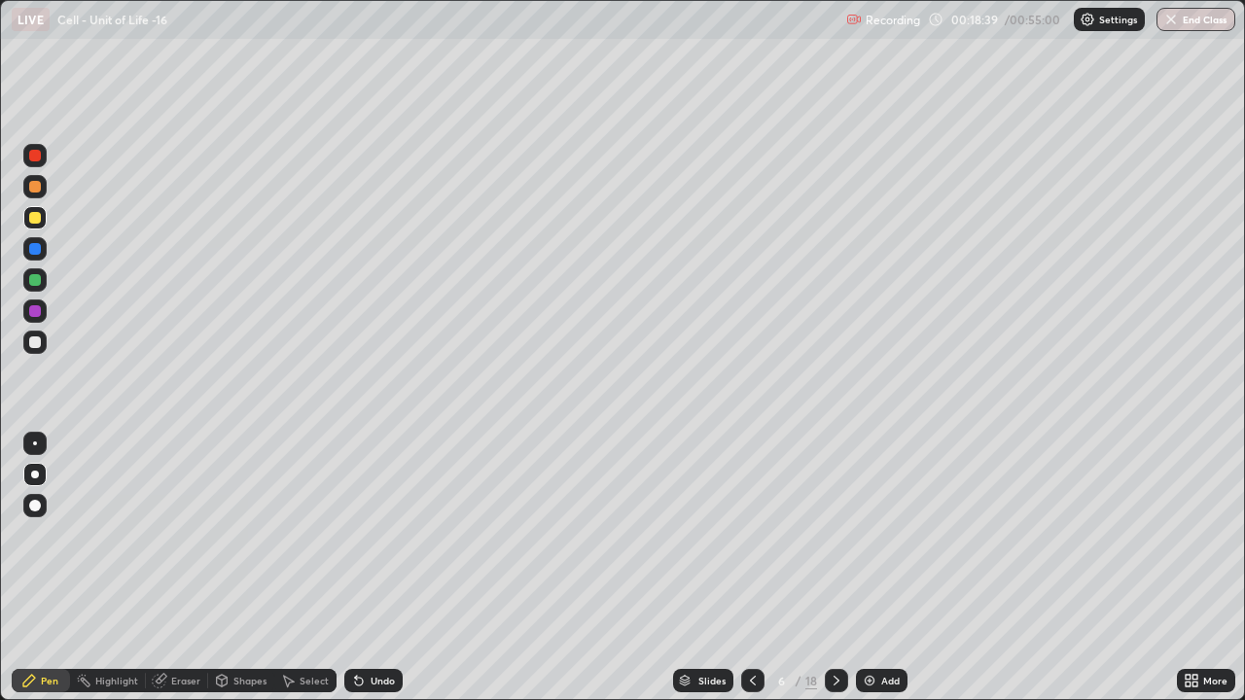
click at [35, 225] on div at bounding box center [34, 217] width 23 height 23
click at [32, 310] on div at bounding box center [35, 311] width 12 height 12
click at [835, 535] on icon at bounding box center [837, 681] width 16 height 16
click at [44, 346] on div at bounding box center [34, 342] width 23 height 23
click at [176, 535] on div "Eraser" at bounding box center [185, 681] width 29 height 10
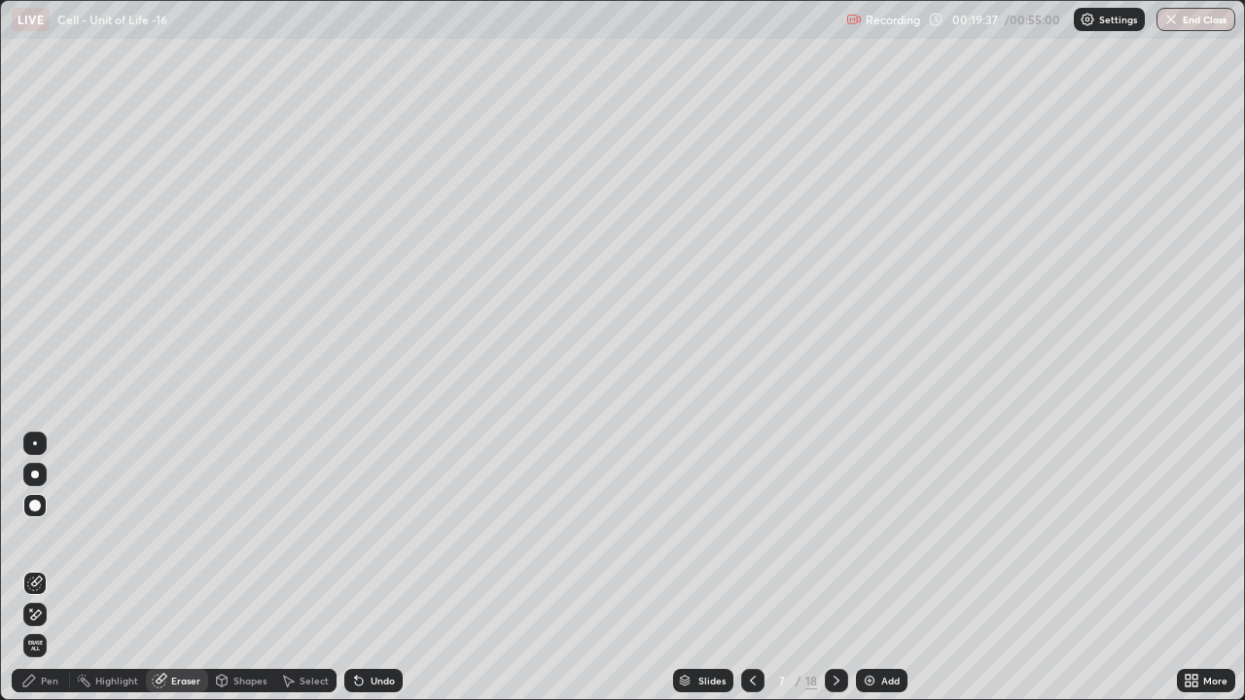
click at [46, 535] on div "Pen" at bounding box center [50, 681] width 18 height 10
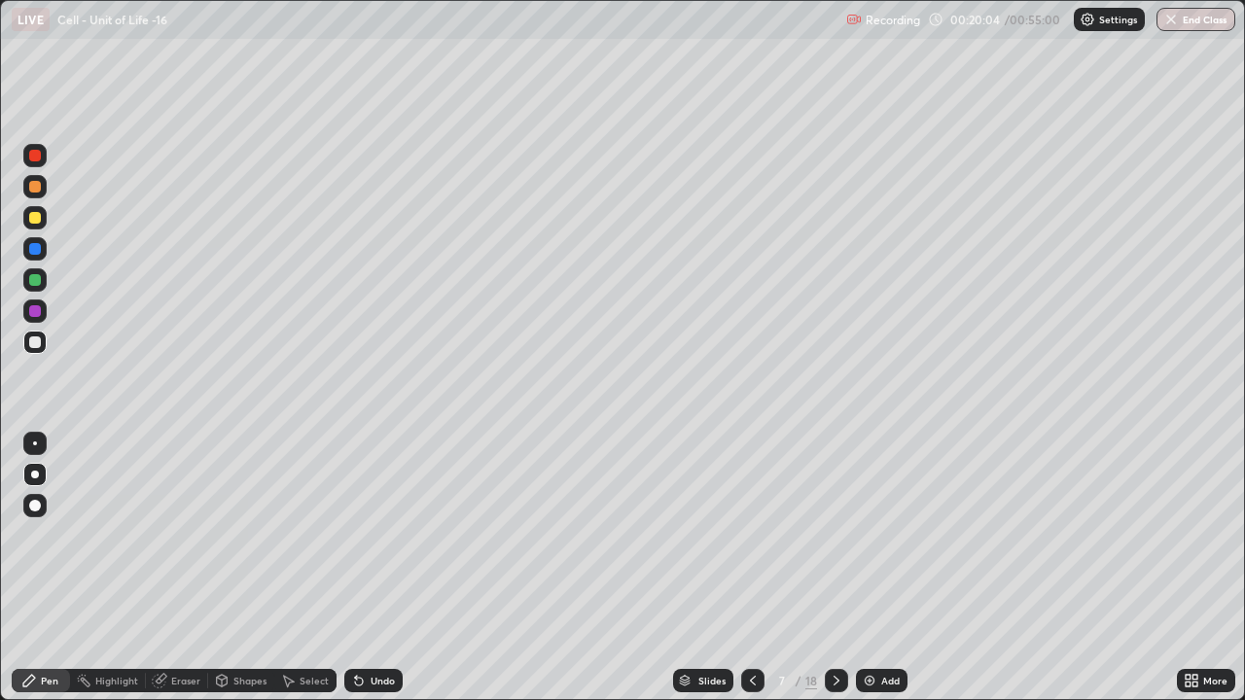
click at [183, 535] on div "Eraser" at bounding box center [185, 681] width 29 height 10
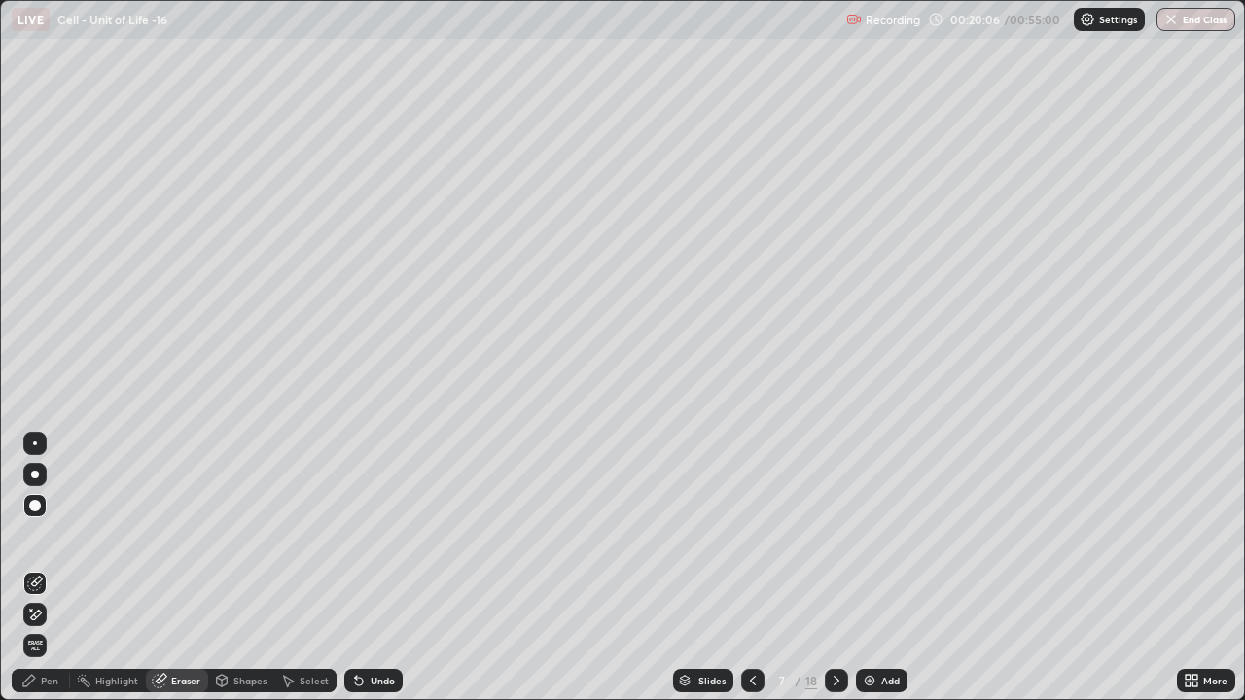
click at [40, 535] on div "Pen" at bounding box center [41, 680] width 58 height 23
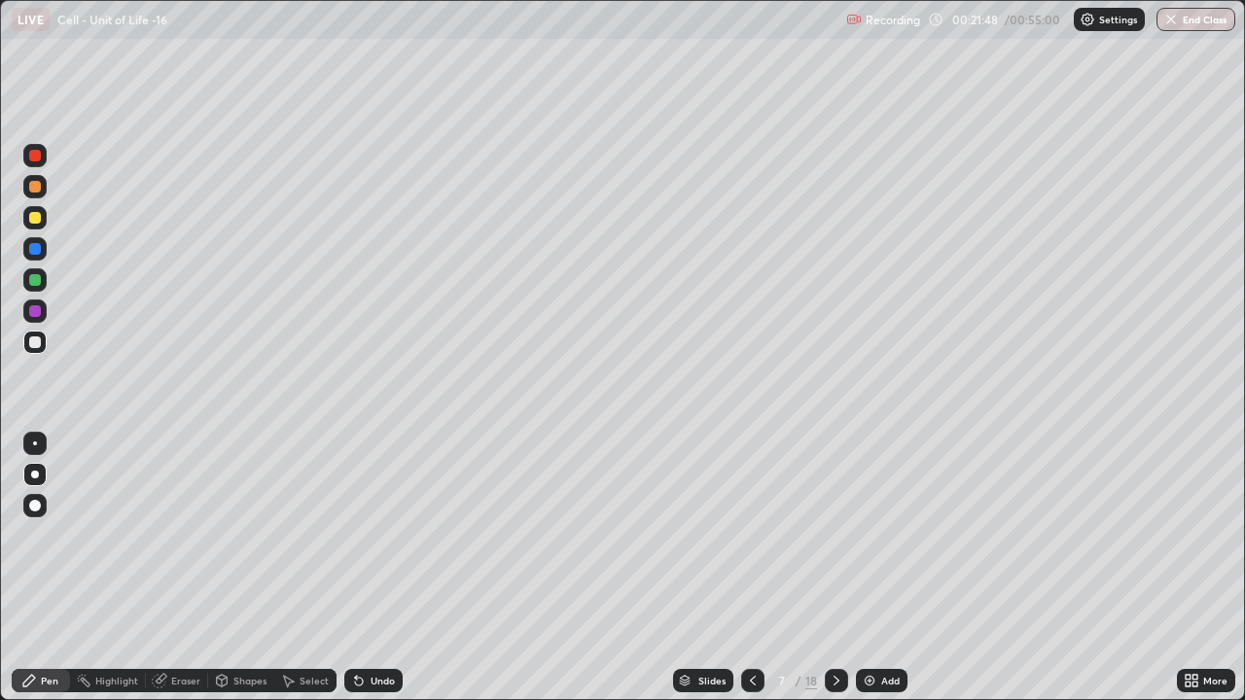
click at [31, 218] on div at bounding box center [35, 218] width 12 height 12
click at [35, 349] on div at bounding box center [34, 342] width 23 height 23
click at [34, 343] on div at bounding box center [35, 343] width 12 height 12
click at [37, 221] on div at bounding box center [35, 218] width 12 height 12
click at [36, 345] on div at bounding box center [35, 343] width 12 height 12
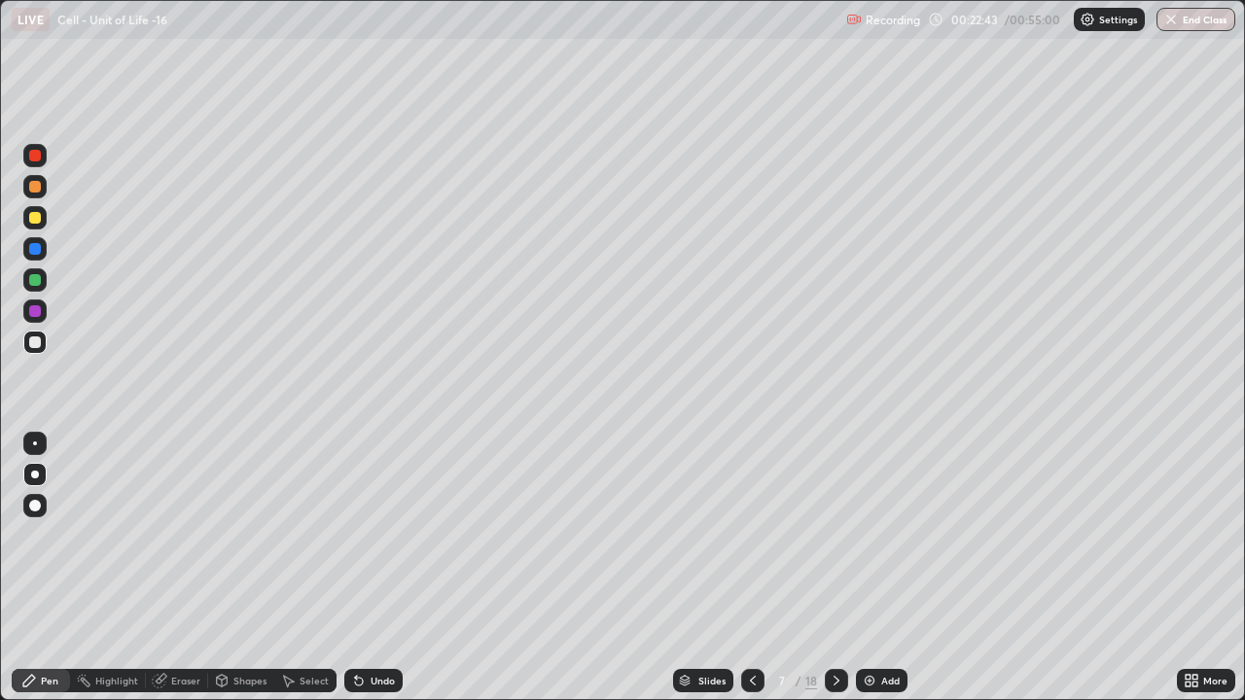
click at [34, 338] on div at bounding box center [35, 343] width 12 height 12
click at [750, 535] on div at bounding box center [752, 680] width 23 height 23
click at [748, 535] on icon at bounding box center [753, 681] width 16 height 16
click at [751, 535] on icon at bounding box center [753, 681] width 16 height 16
click at [750, 535] on icon at bounding box center [753, 681] width 16 height 16
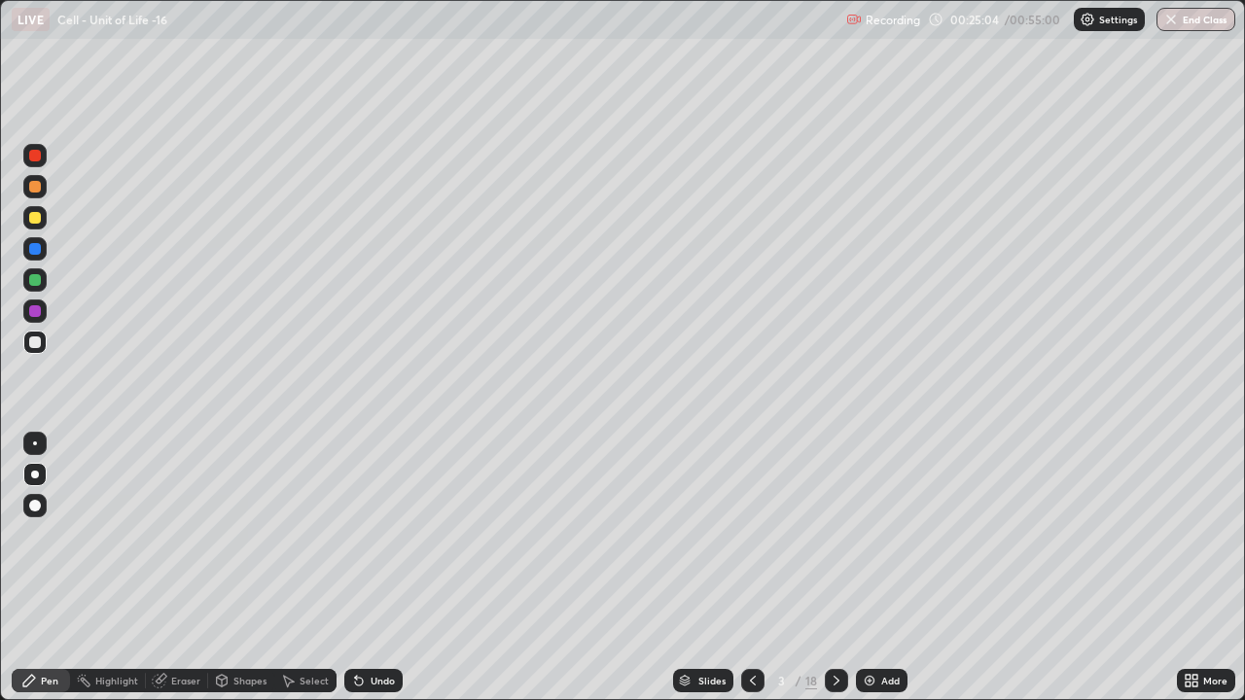
click at [832, 535] on icon at bounding box center [837, 681] width 16 height 16
click at [843, 535] on div at bounding box center [836, 680] width 23 height 23
click at [835, 535] on icon at bounding box center [837, 681] width 16 height 16
click at [836, 535] on icon at bounding box center [837, 681] width 16 height 16
click at [834, 535] on icon at bounding box center [837, 681] width 16 height 16
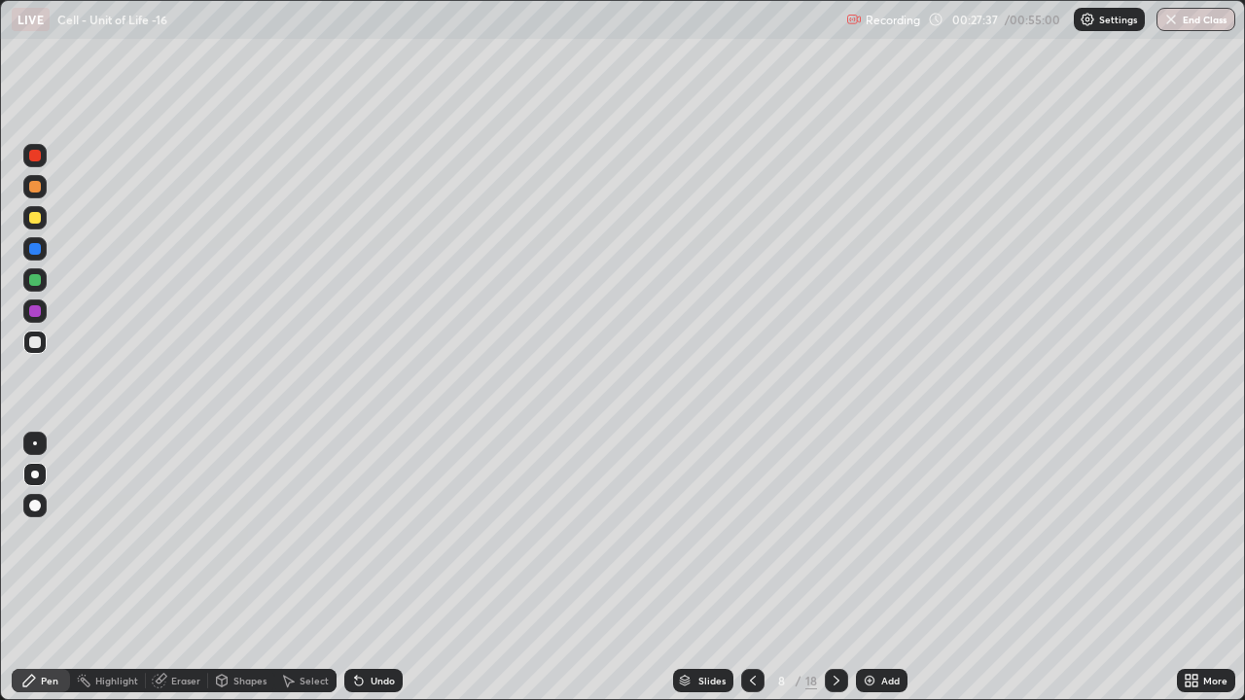
click at [40, 222] on div at bounding box center [34, 217] width 23 height 23
click at [32, 342] on div at bounding box center [35, 343] width 12 height 12
click at [35, 219] on div at bounding box center [35, 218] width 12 height 12
click at [40, 341] on div at bounding box center [35, 343] width 12 height 12
click at [178, 535] on div "Eraser" at bounding box center [185, 681] width 29 height 10
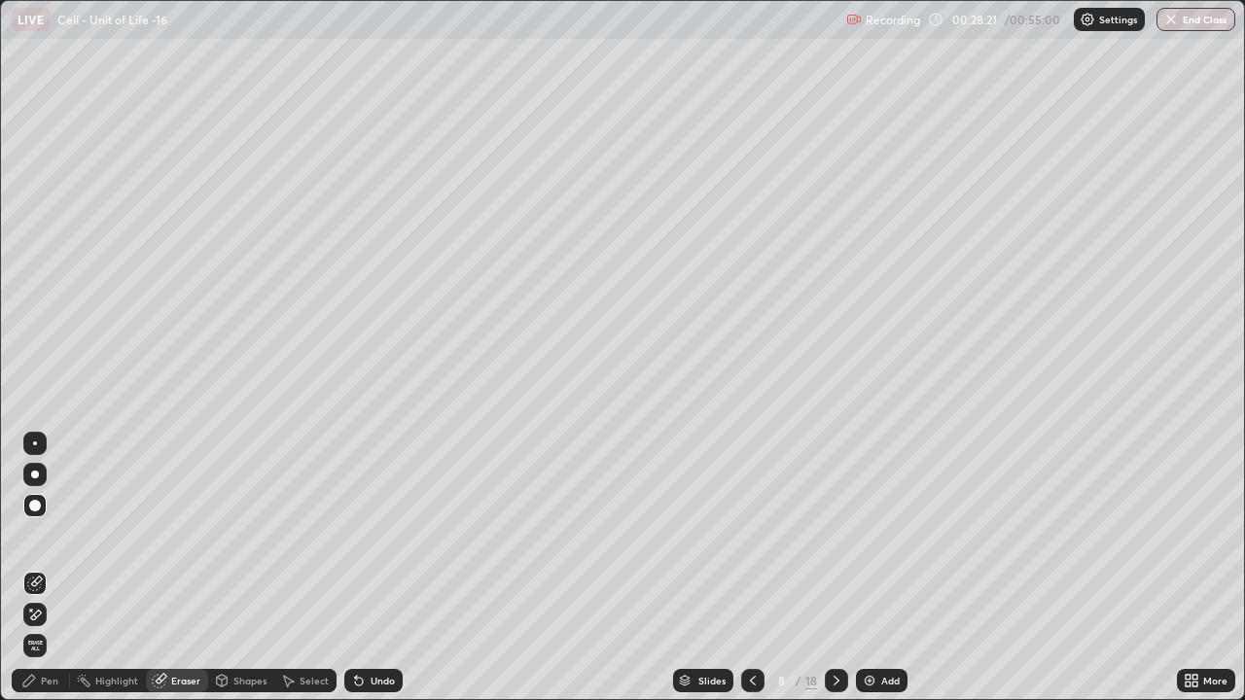
click at [45, 535] on div "Pen" at bounding box center [50, 681] width 18 height 10
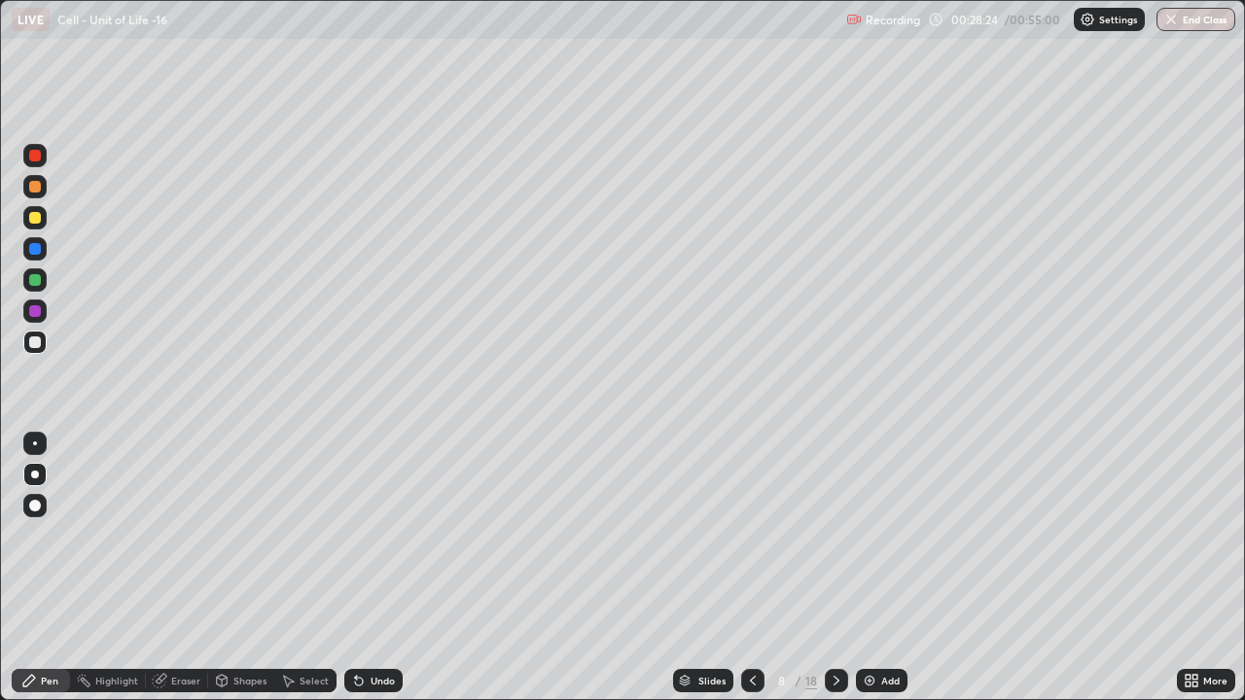
click at [36, 219] on div at bounding box center [35, 218] width 12 height 12
click at [45, 342] on div at bounding box center [34, 342] width 23 height 23
click at [39, 342] on div at bounding box center [35, 343] width 12 height 12
click at [181, 535] on div "Eraser" at bounding box center [185, 681] width 29 height 10
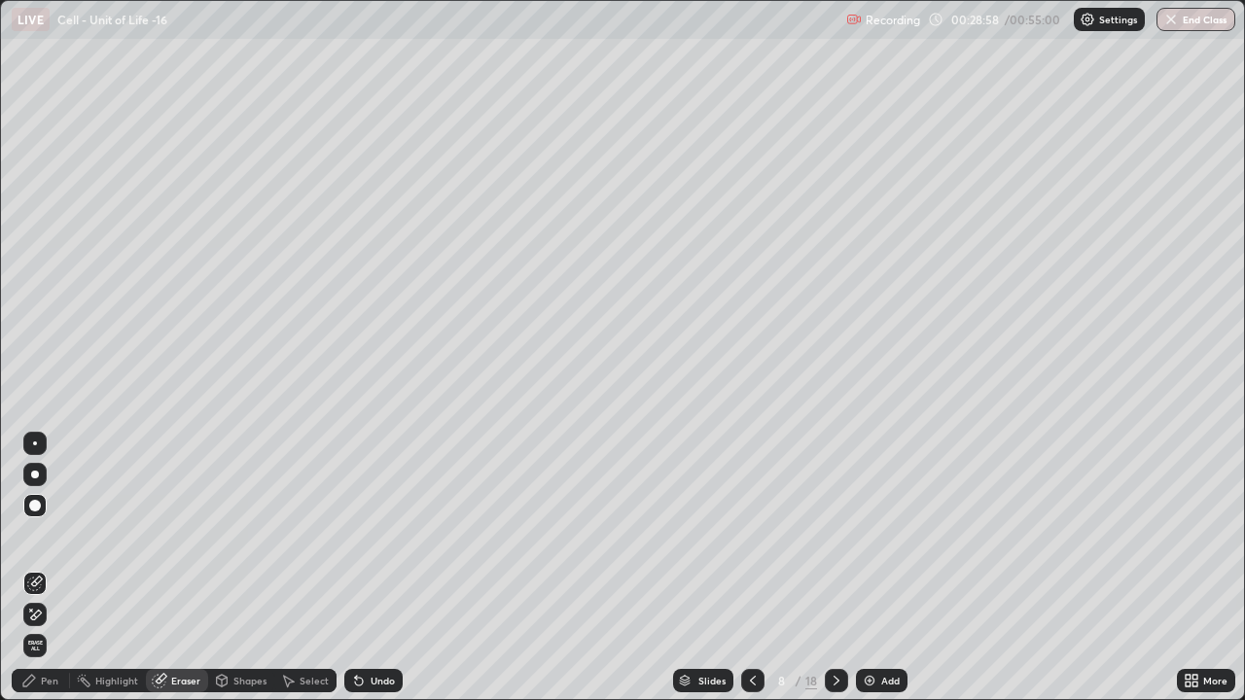
click at [51, 535] on div "Pen" at bounding box center [50, 681] width 18 height 10
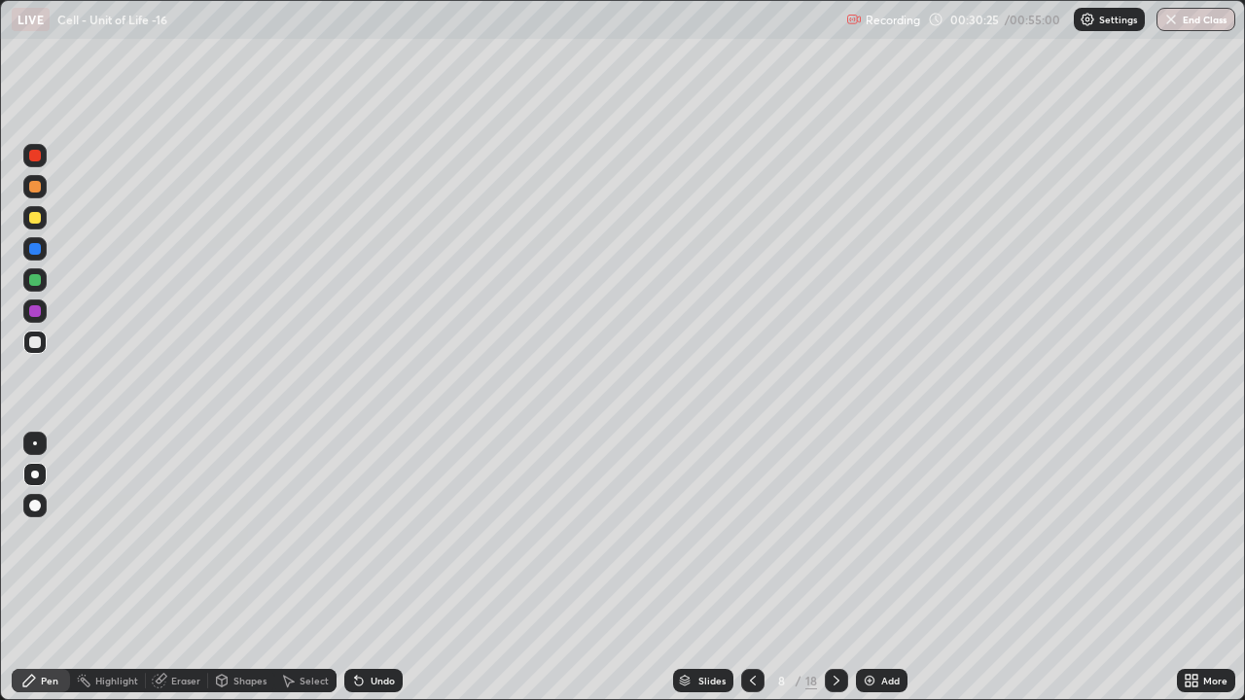
click at [837, 535] on icon at bounding box center [837, 681] width 16 height 16
click at [748, 535] on icon at bounding box center [753, 681] width 16 height 16
click at [834, 535] on icon at bounding box center [837, 681] width 16 height 16
click at [37, 215] on div at bounding box center [35, 218] width 12 height 12
click at [835, 535] on icon at bounding box center [837, 681] width 16 height 16
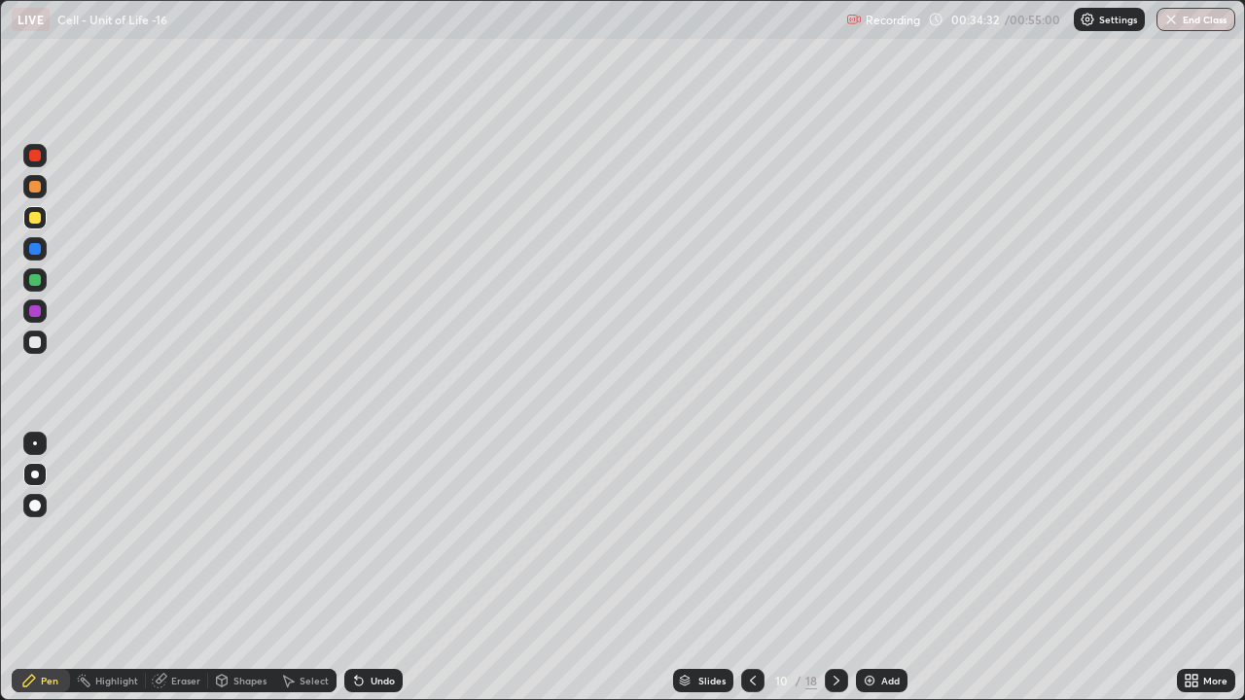
click at [35, 340] on div at bounding box center [35, 343] width 12 height 12
click at [36, 217] on div at bounding box center [35, 218] width 12 height 12
click at [37, 341] on div at bounding box center [35, 343] width 12 height 12
click at [39, 218] on div at bounding box center [35, 218] width 12 height 12
click at [46, 338] on div at bounding box center [34, 342] width 23 height 23
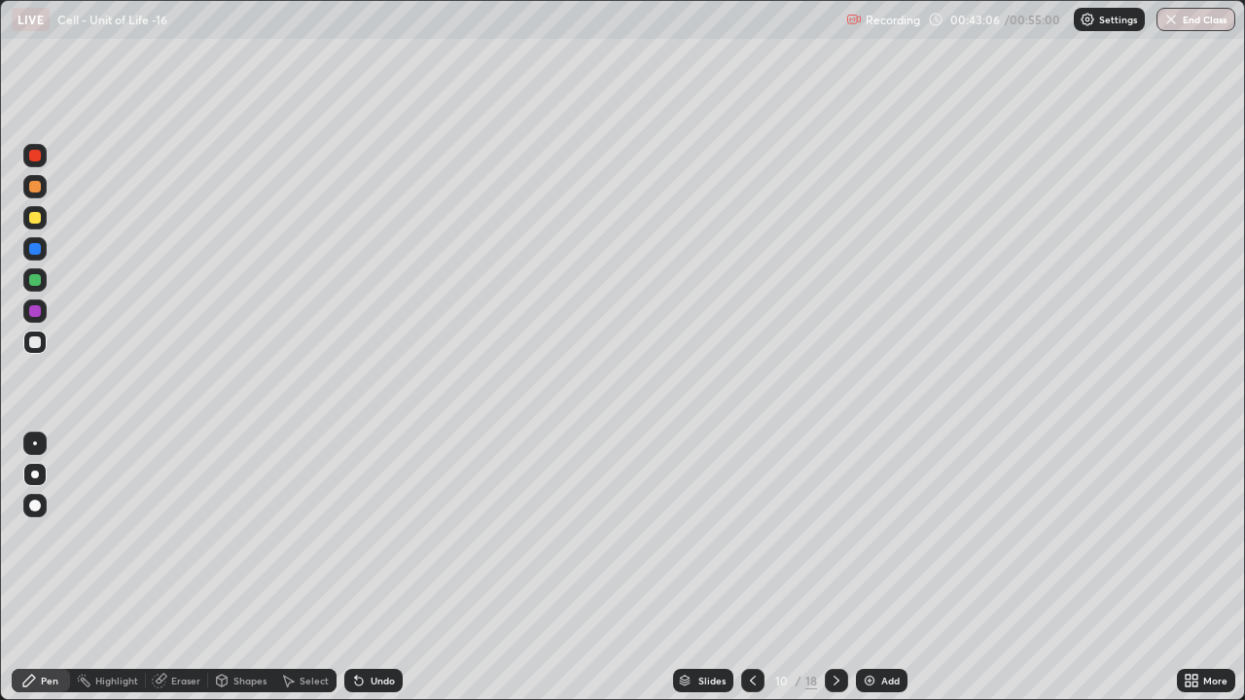
click at [836, 535] on icon at bounding box center [837, 681] width 16 height 16
click at [753, 535] on icon at bounding box center [753, 681] width 16 height 16
click at [837, 535] on div at bounding box center [836, 680] width 23 height 23
click at [748, 535] on icon at bounding box center [753, 681] width 16 height 16
click at [751, 535] on icon at bounding box center [753, 681] width 6 height 10
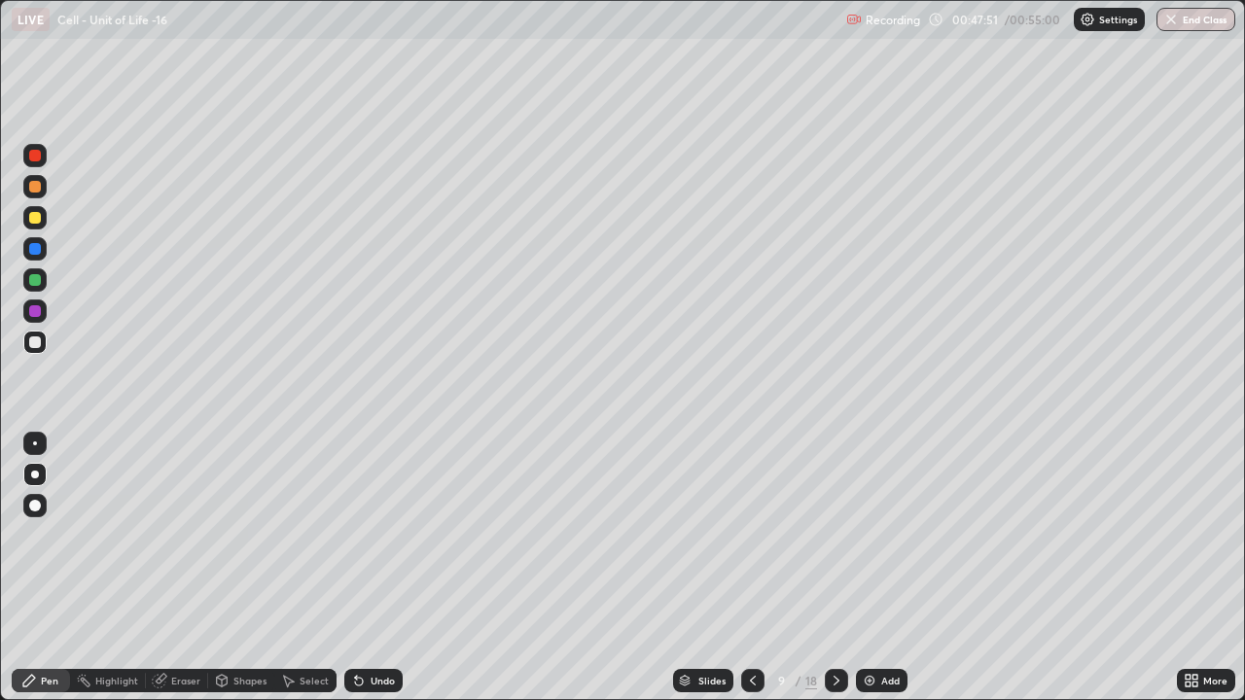
click at [749, 535] on icon at bounding box center [753, 681] width 16 height 16
click at [751, 535] on icon at bounding box center [753, 681] width 16 height 16
click at [750, 535] on icon at bounding box center [753, 681] width 16 height 16
click at [750, 535] on icon at bounding box center [753, 681] width 6 height 10
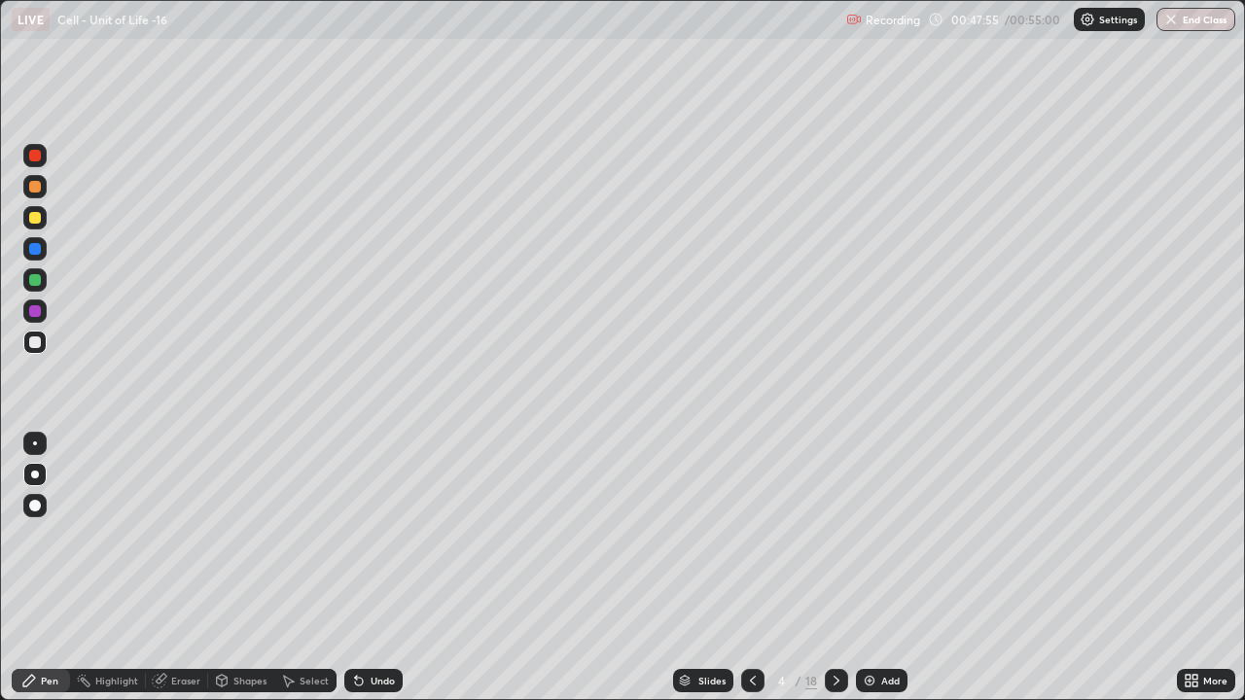
click at [750, 535] on icon at bounding box center [753, 681] width 6 height 10
click at [835, 535] on icon at bounding box center [837, 681] width 16 height 16
click at [837, 535] on icon at bounding box center [837, 681] width 16 height 16
click at [829, 535] on icon at bounding box center [837, 681] width 16 height 16
click at [846, 535] on div at bounding box center [836, 680] width 23 height 39
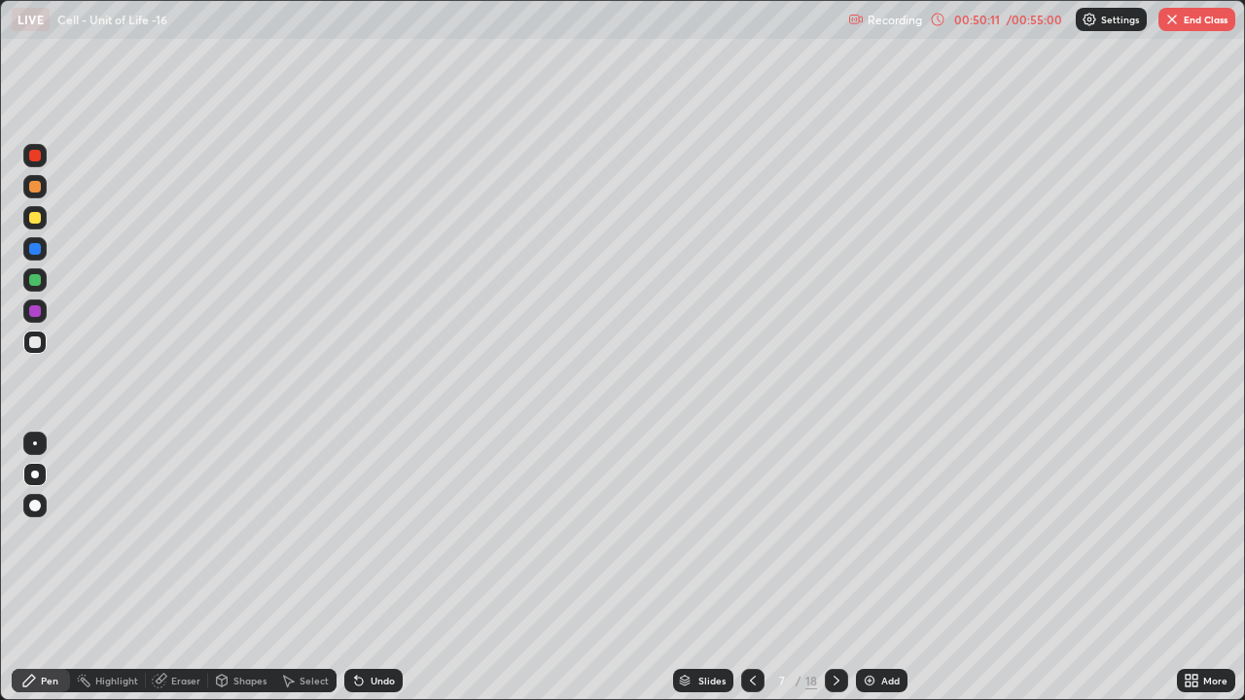
click at [835, 535] on icon at bounding box center [837, 681] width 6 height 10
click at [835, 535] on icon at bounding box center [837, 681] width 16 height 16
click at [827, 535] on div at bounding box center [836, 680] width 23 height 23
click at [834, 535] on icon at bounding box center [837, 681] width 16 height 16
click at [1191, 15] on button "End Class" at bounding box center [1196, 19] width 77 height 23
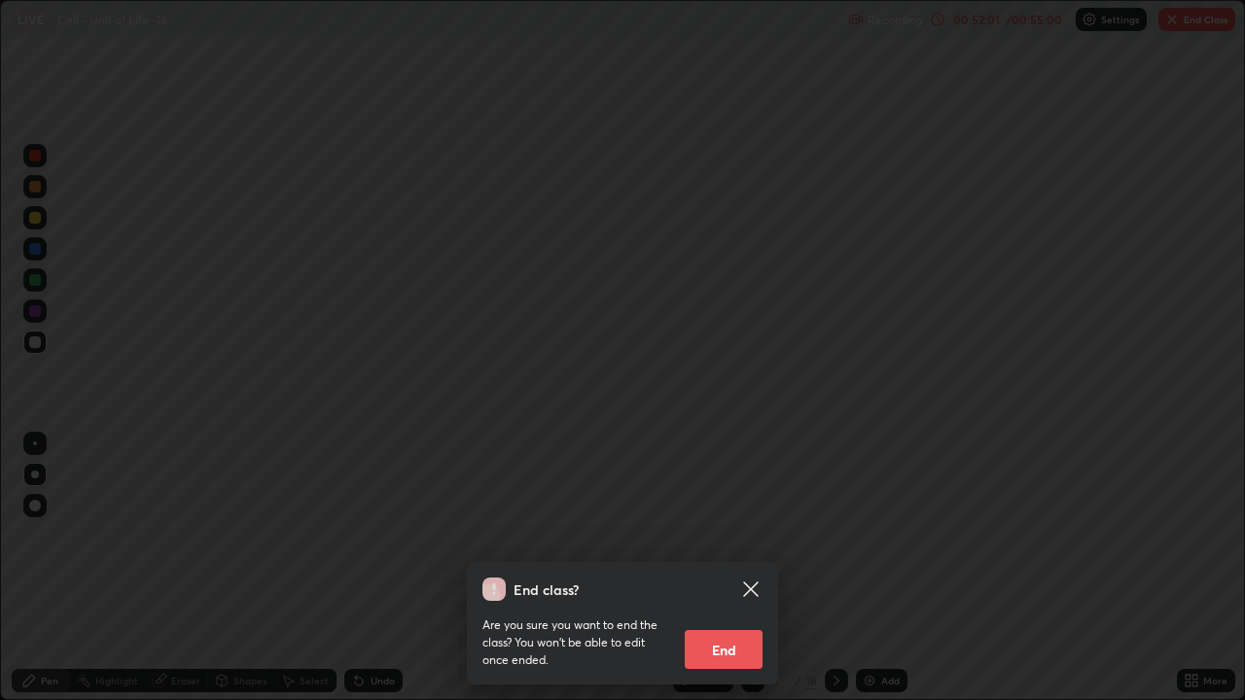
click at [724, 535] on button "End" at bounding box center [724, 649] width 78 height 39
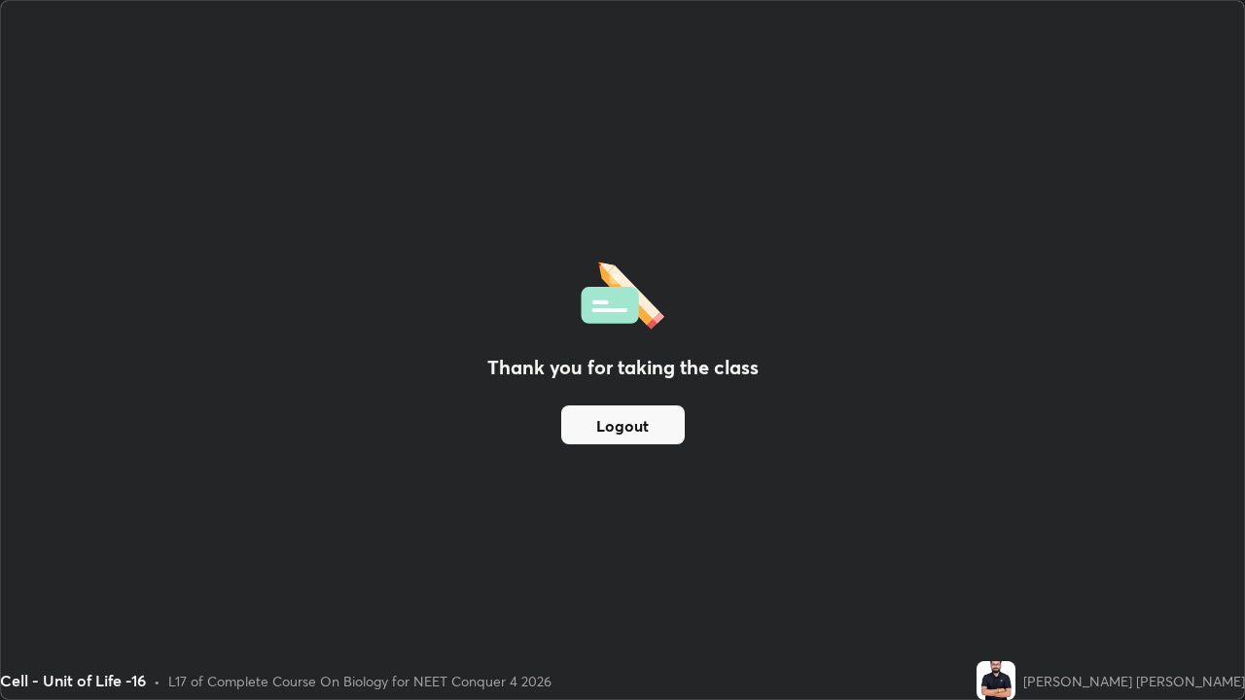
click at [651, 431] on button "Logout" at bounding box center [623, 425] width 124 height 39
